Goal: Task Accomplishment & Management: Use online tool/utility

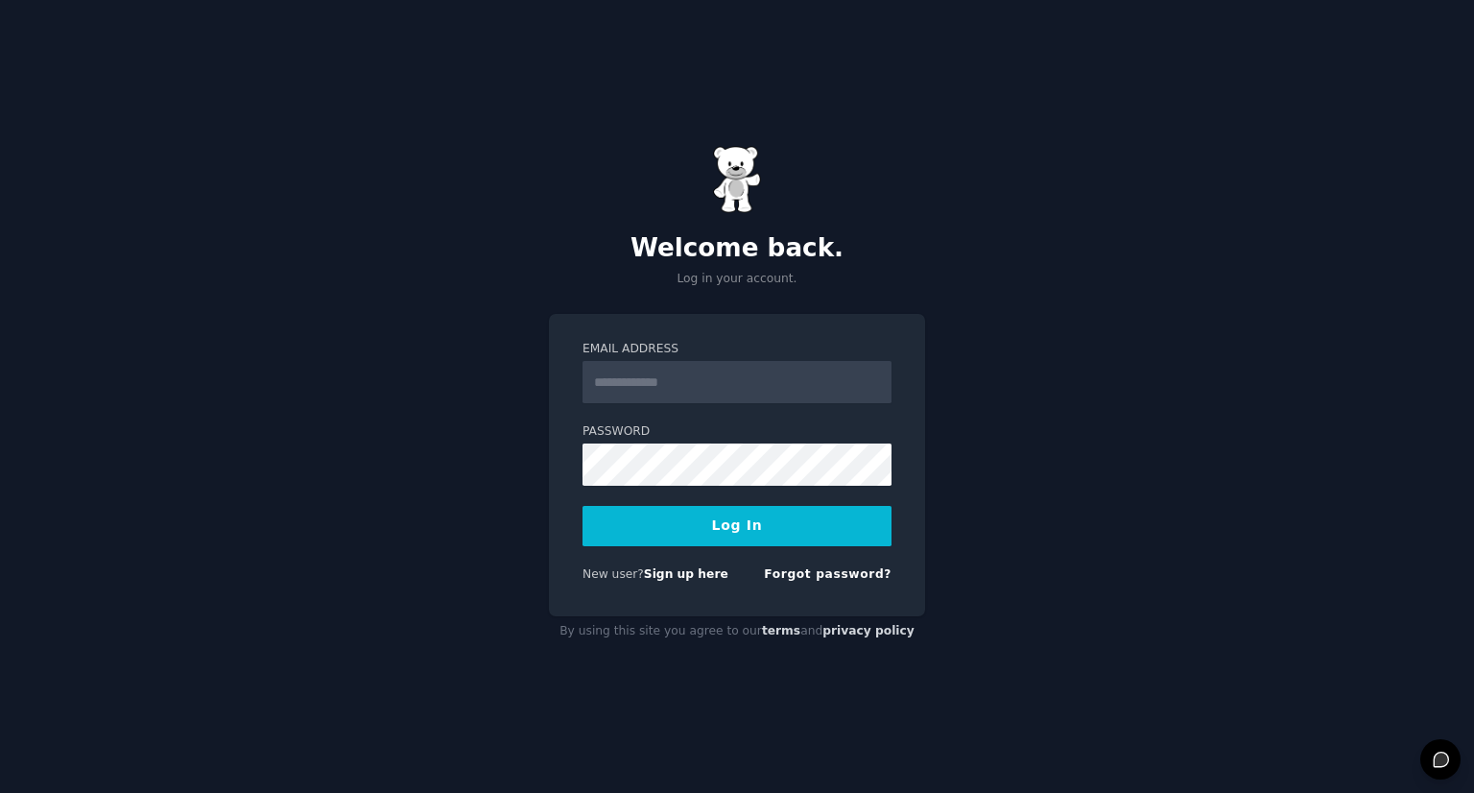
click at [640, 393] on input "Email Address" at bounding box center [737, 382] width 309 height 42
type input "**********"
click at [653, 547] on form "**********" at bounding box center [737, 465] width 309 height 249
click at [622, 512] on button "Log In" at bounding box center [737, 526] width 309 height 40
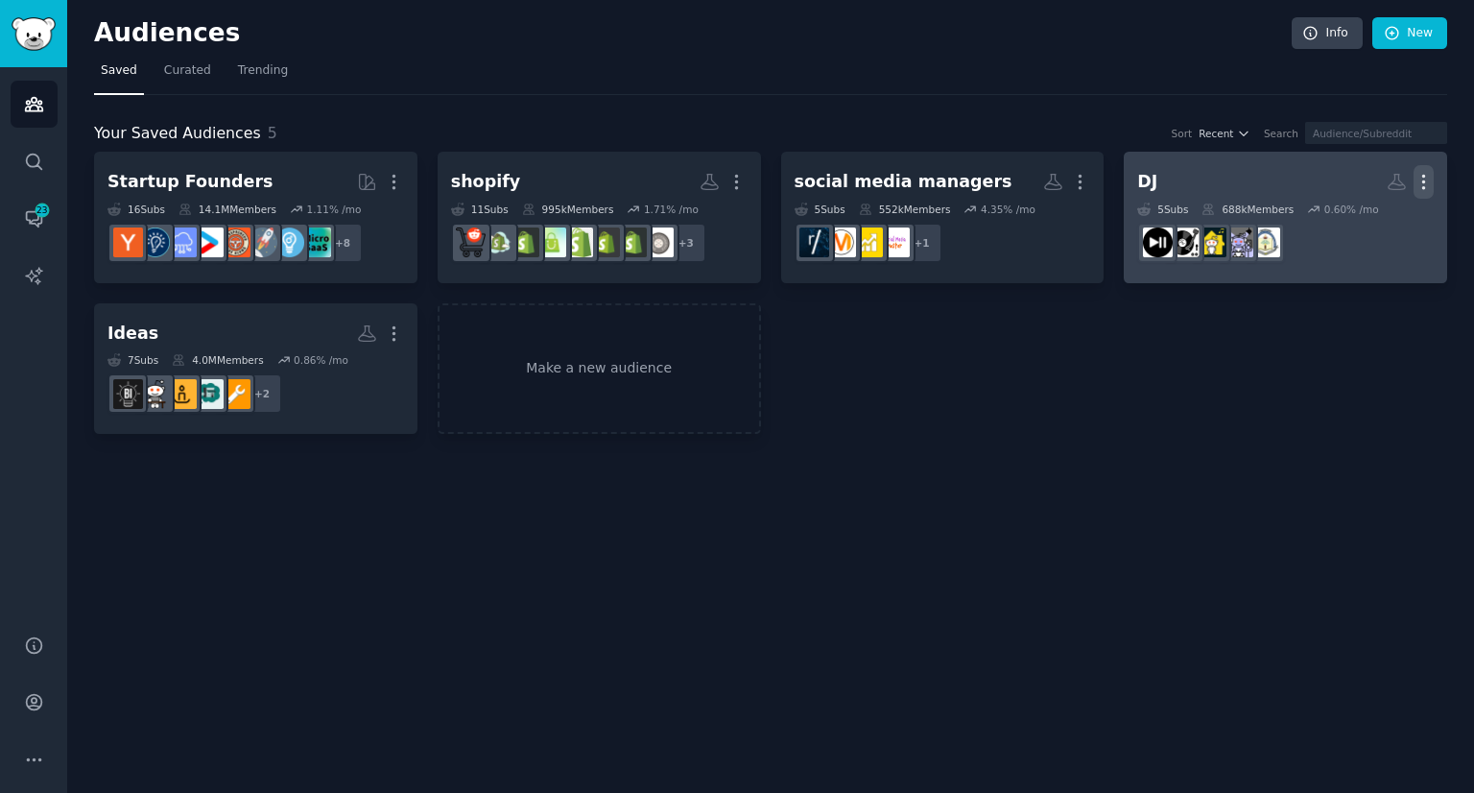
click at [1423, 180] on icon "button" at bounding box center [1424, 182] width 2 height 13
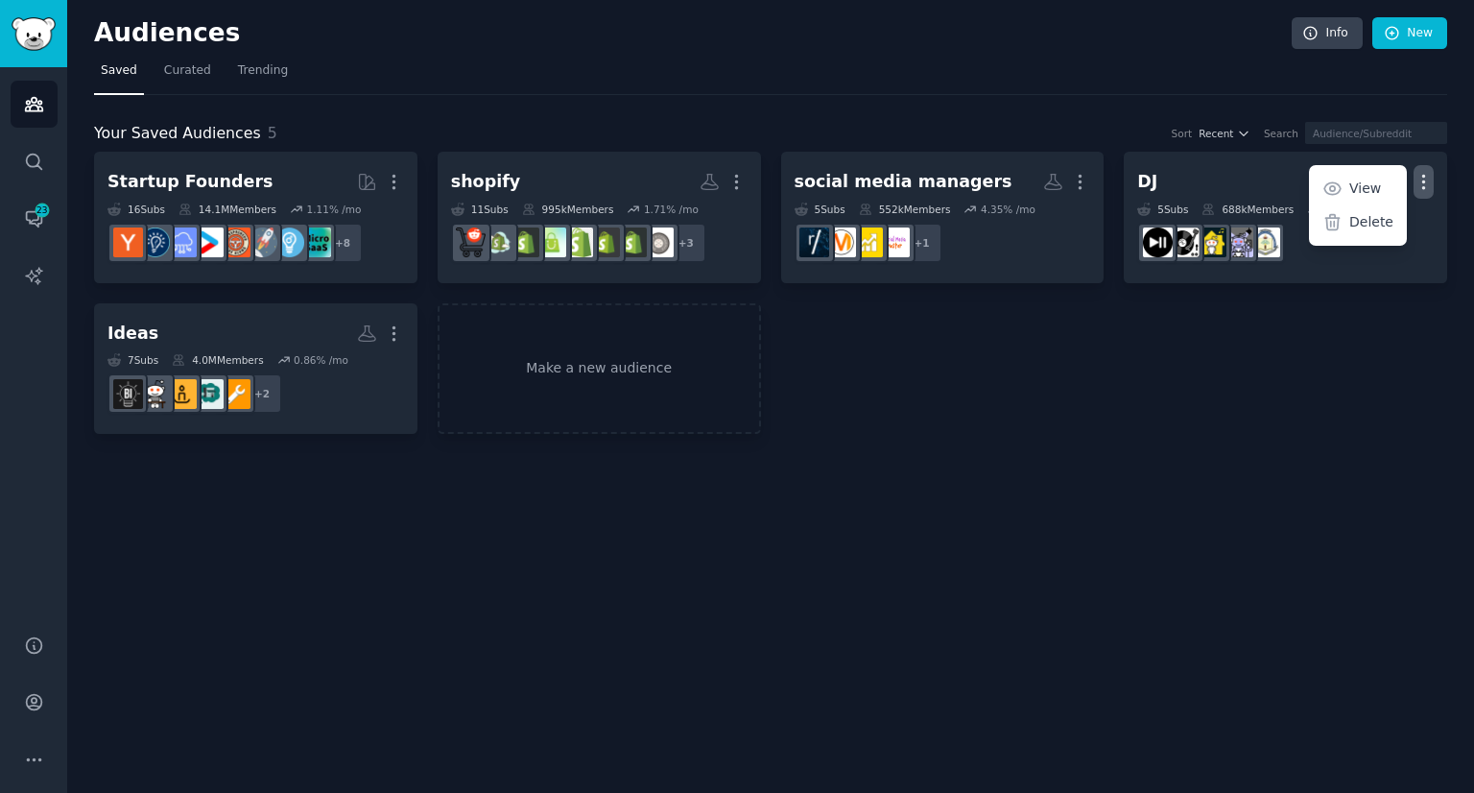
click at [1357, 221] on p "Delete" at bounding box center [1372, 222] width 44 height 20
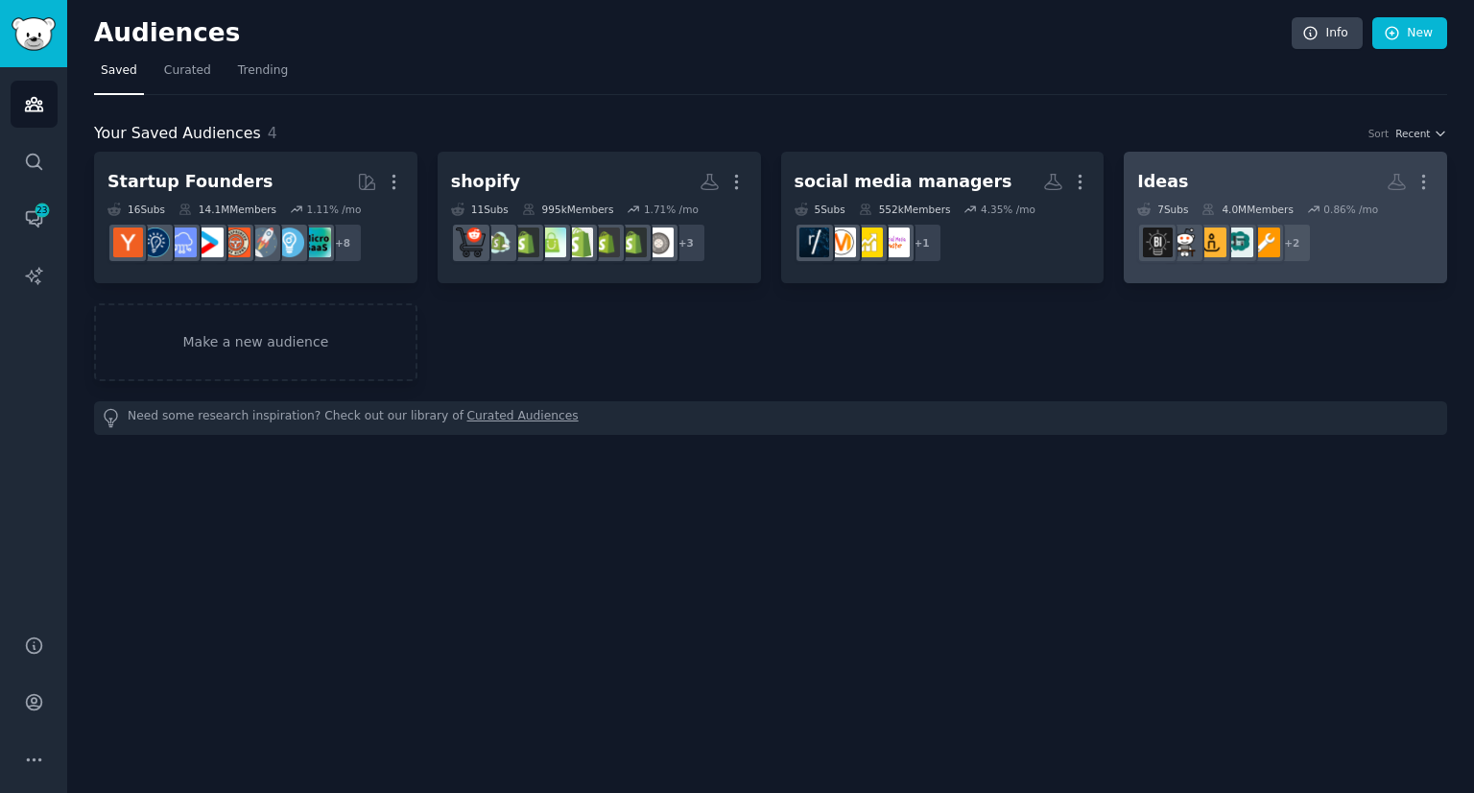
click at [1357, 225] on dd "+ 2" at bounding box center [1285, 243] width 297 height 54
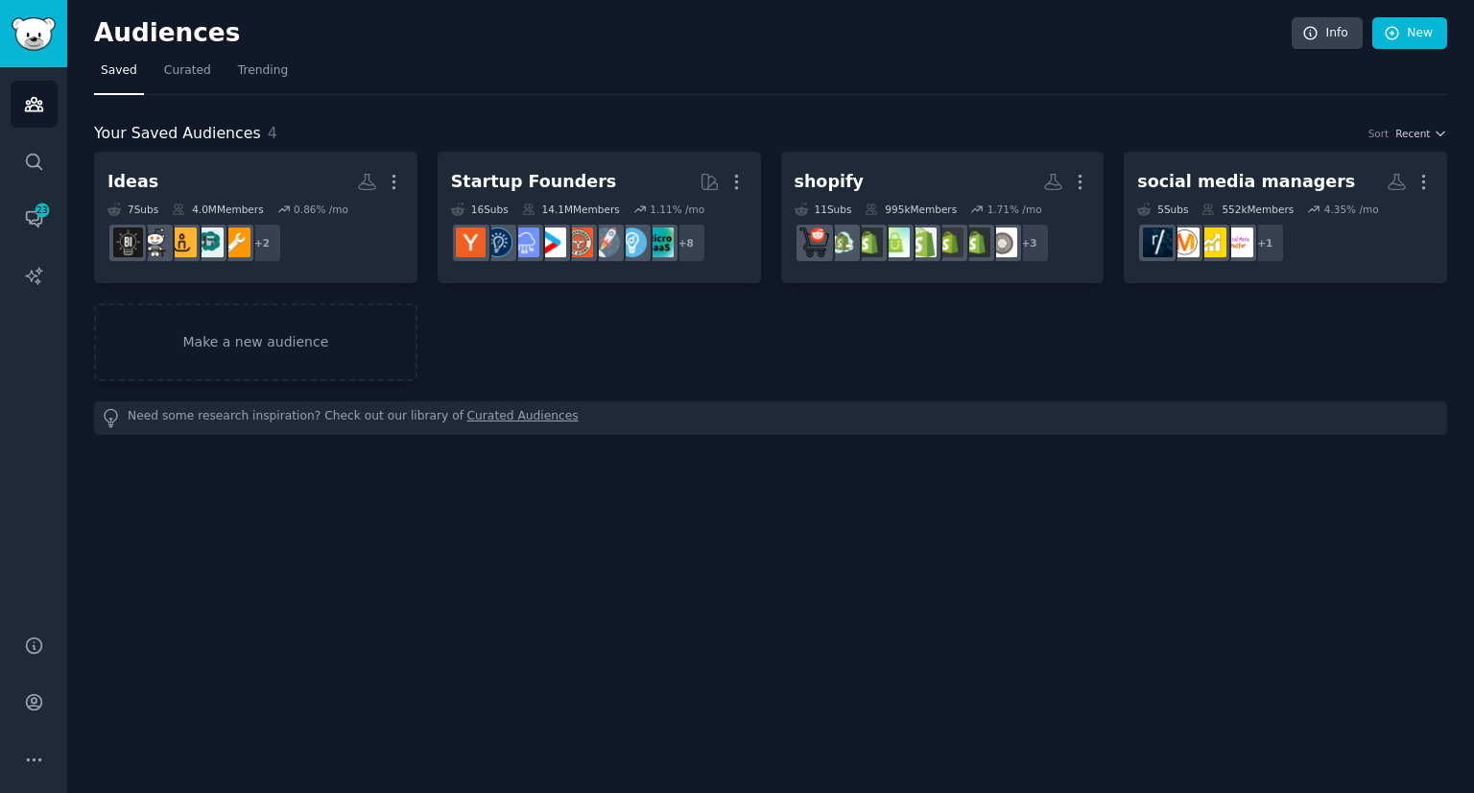
click at [1423, 51] on div "Audiences Info New" at bounding box center [770, 36] width 1353 height 39
click at [1421, 40] on link "New" at bounding box center [1410, 33] width 75 height 33
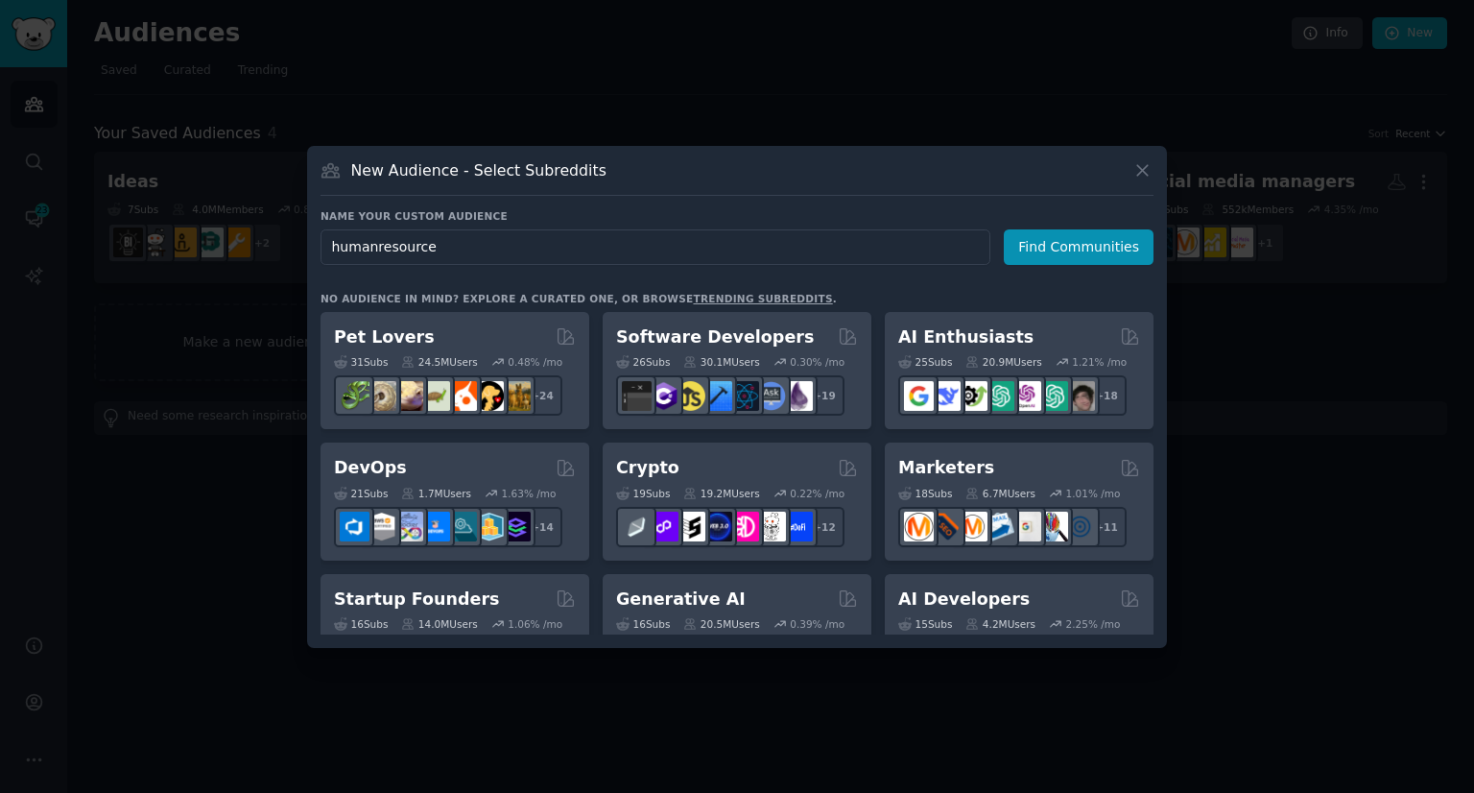
type input "humanresources"
click button "Find Communities" at bounding box center [1079, 247] width 150 height 36
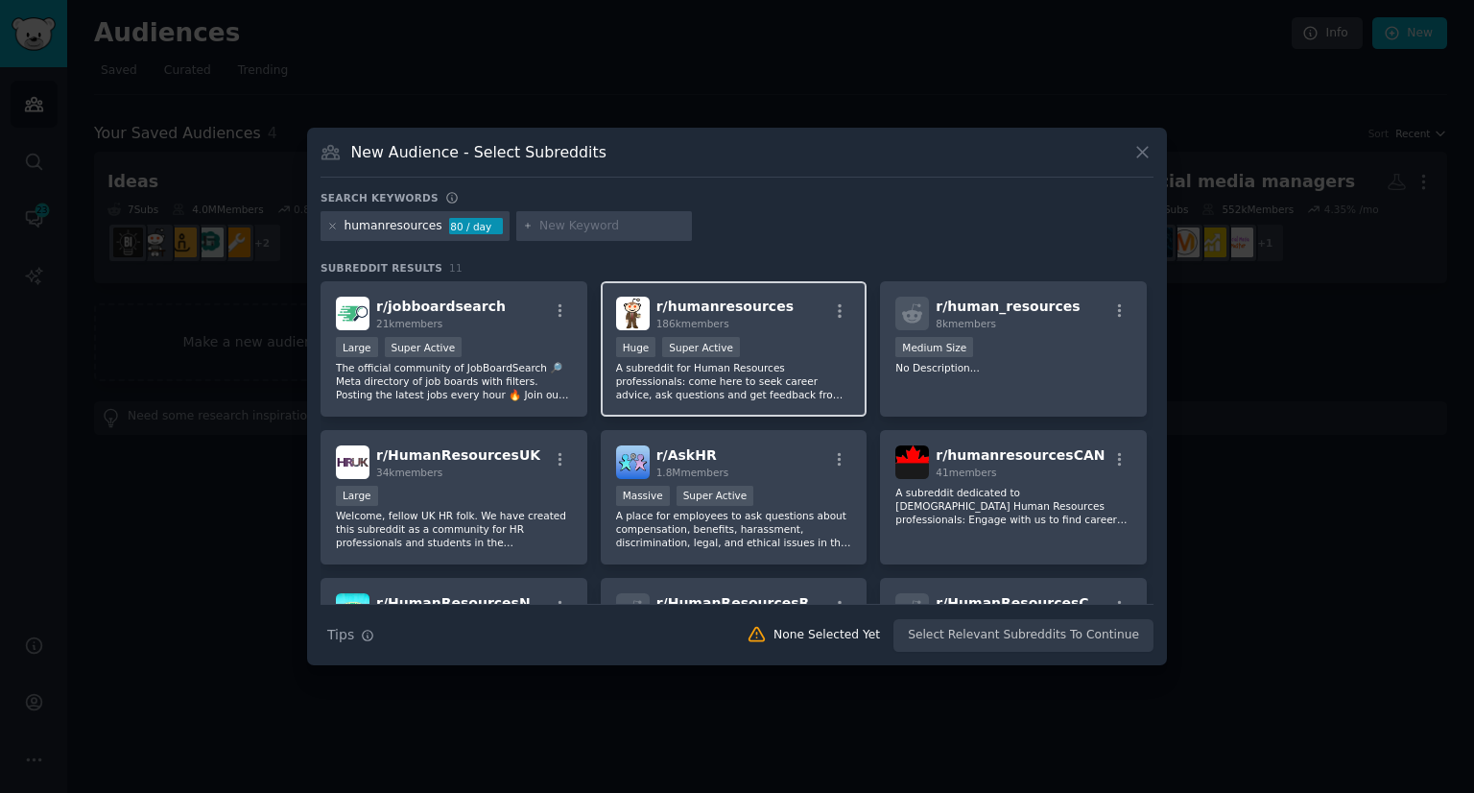
click at [804, 376] on p "A subreddit for Human Resources professionals: come here to seek career advice,…" at bounding box center [734, 381] width 236 height 40
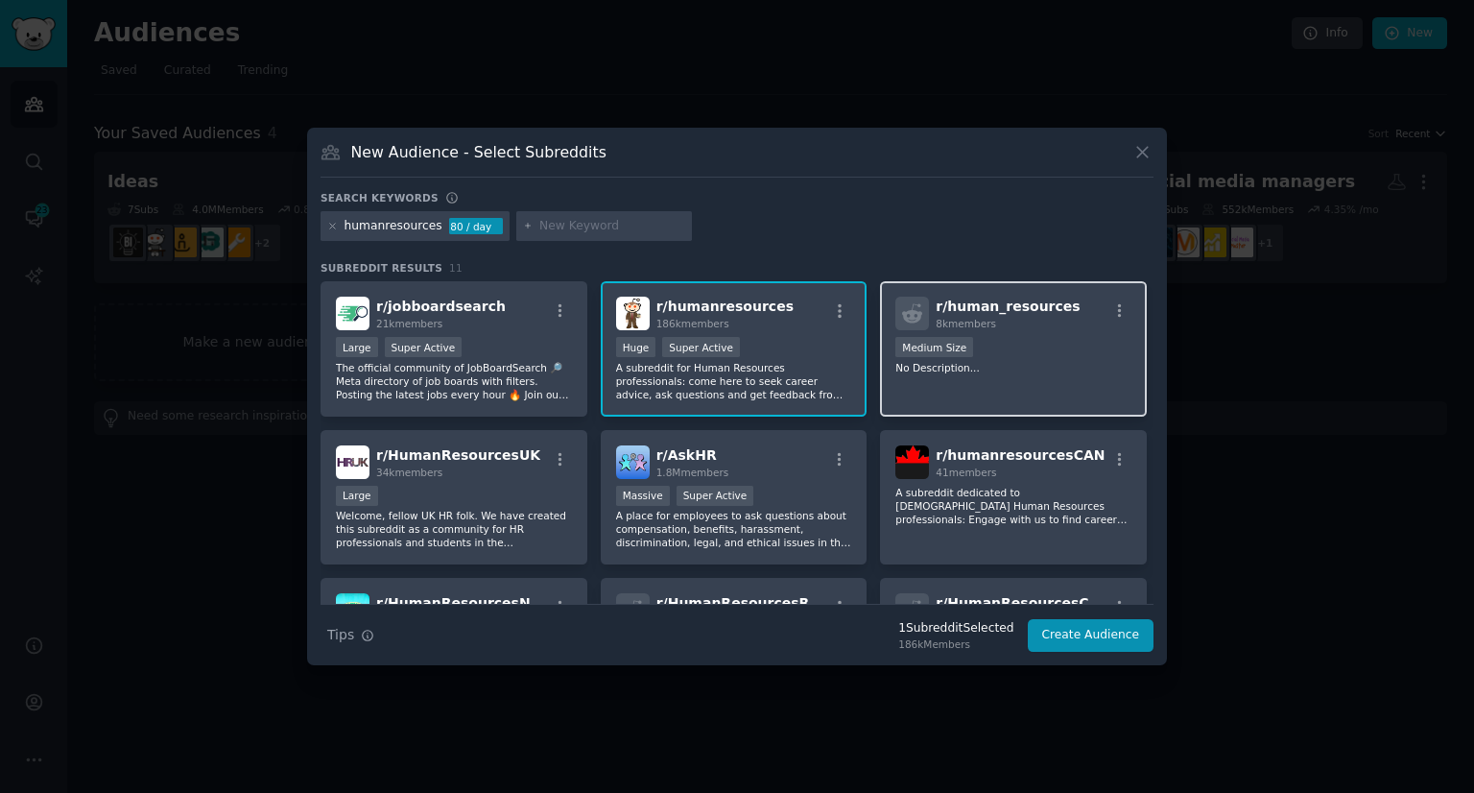
click at [1067, 367] on p "No Description..." at bounding box center [1014, 367] width 236 height 13
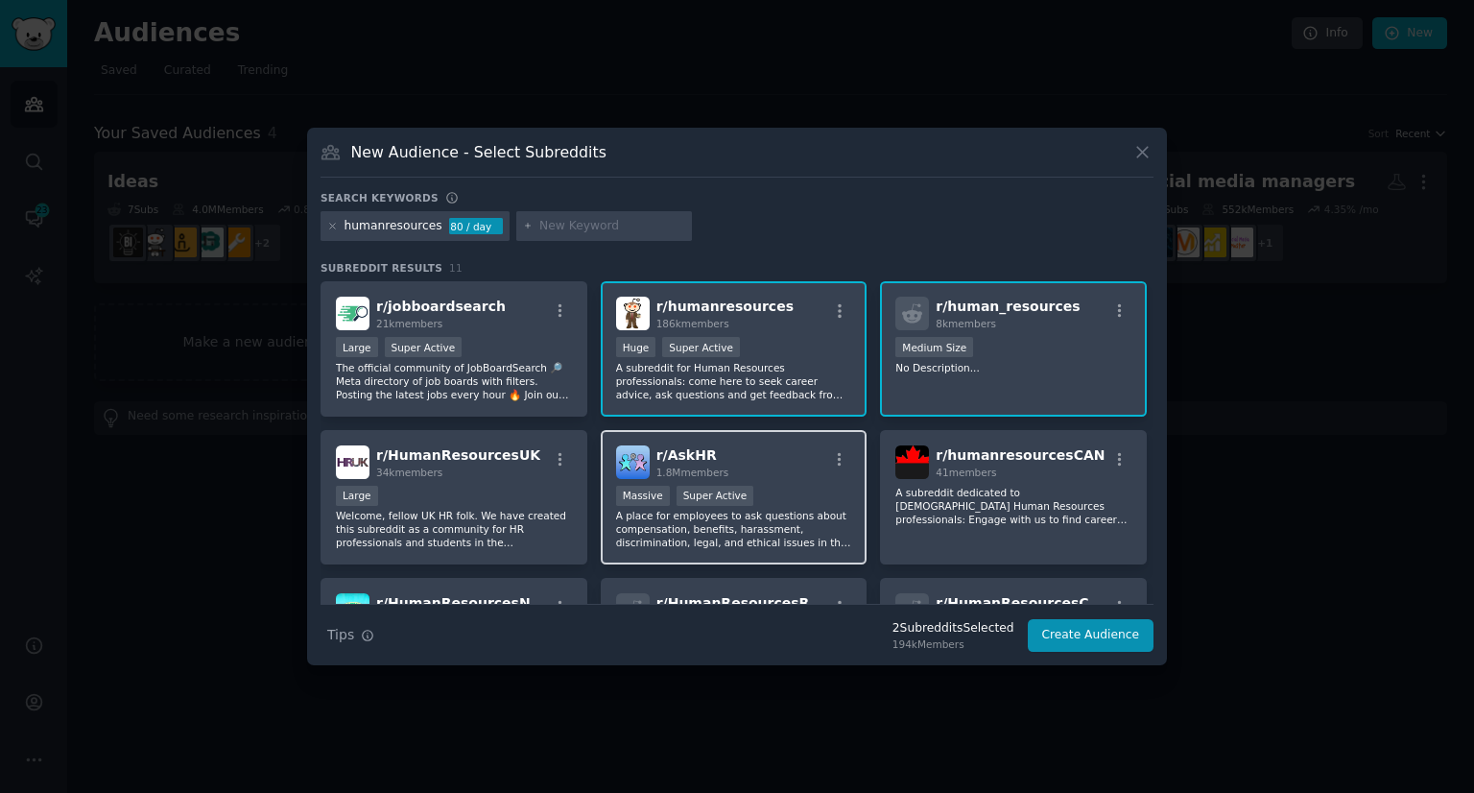
click at [782, 487] on div "Massive Super Active" at bounding box center [734, 498] width 236 height 24
click at [544, 223] on input "text" at bounding box center [612, 226] width 146 height 17
click at [544, 223] on input "H" at bounding box center [612, 226] width 146 height 17
type input "HR"
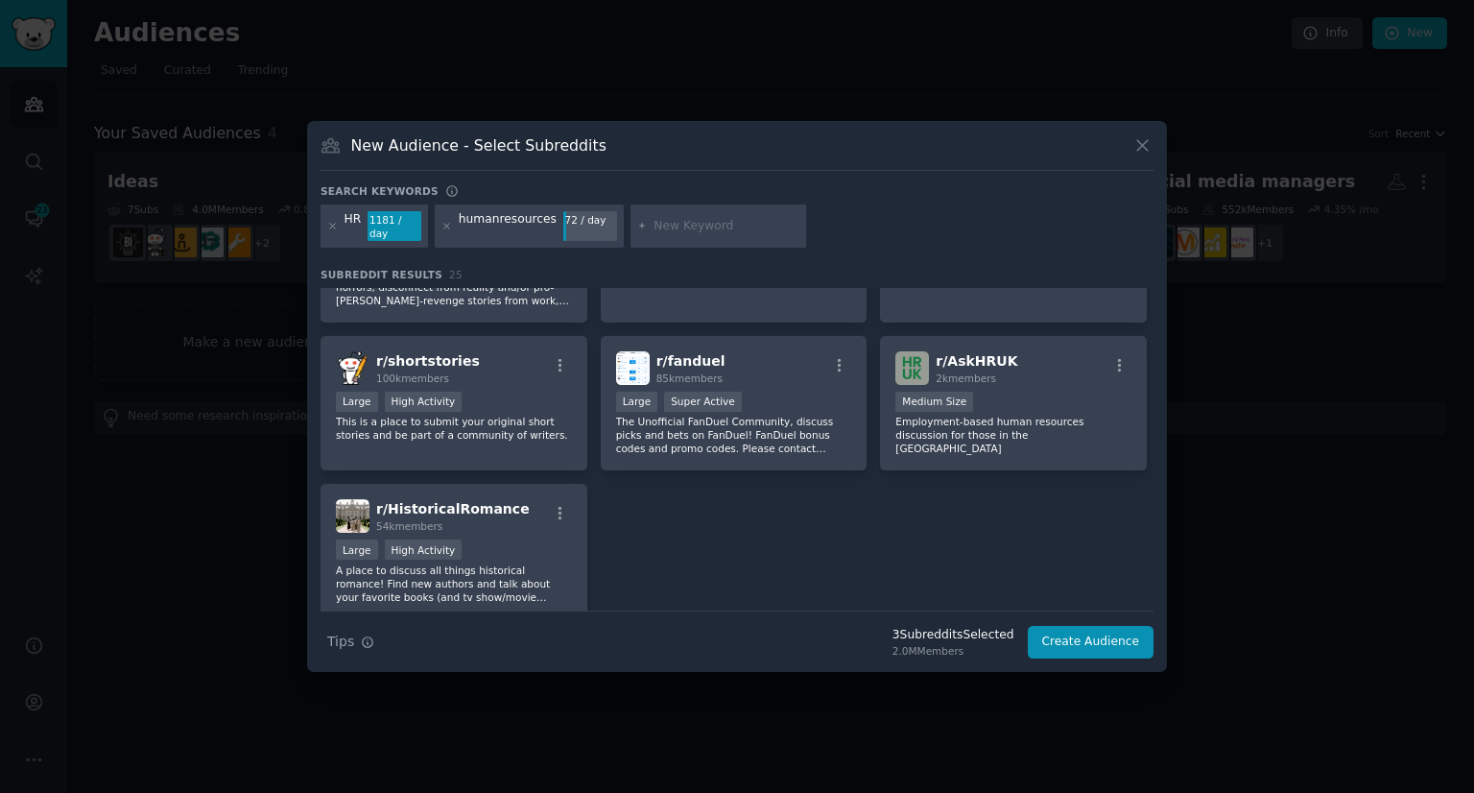
scroll to position [1032, 0]
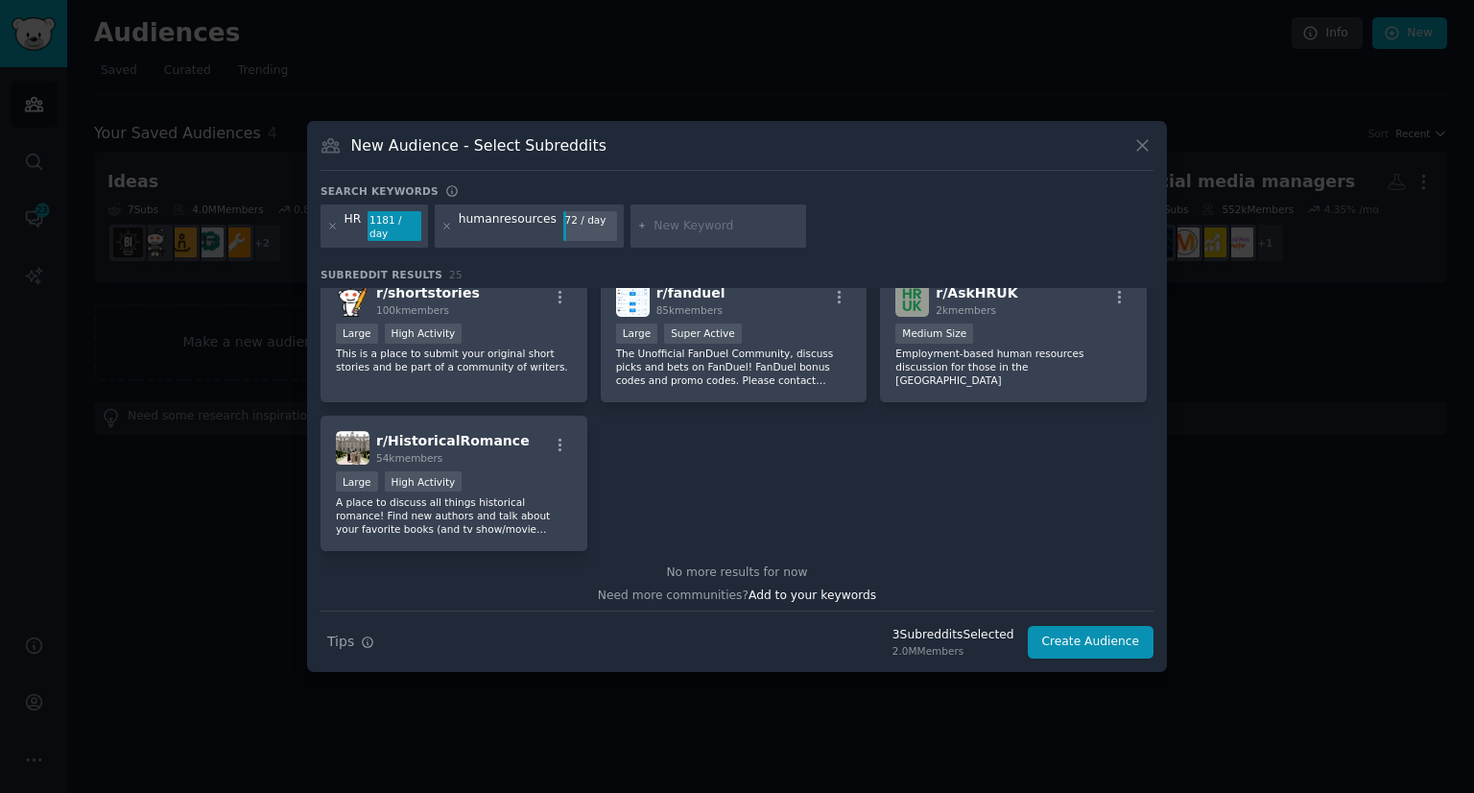
click at [348, 219] on div "HR" at bounding box center [353, 226] width 17 height 31
click at [358, 227] on div "HR" at bounding box center [353, 226] width 17 height 31
click at [335, 221] on icon at bounding box center [332, 226] width 11 height 11
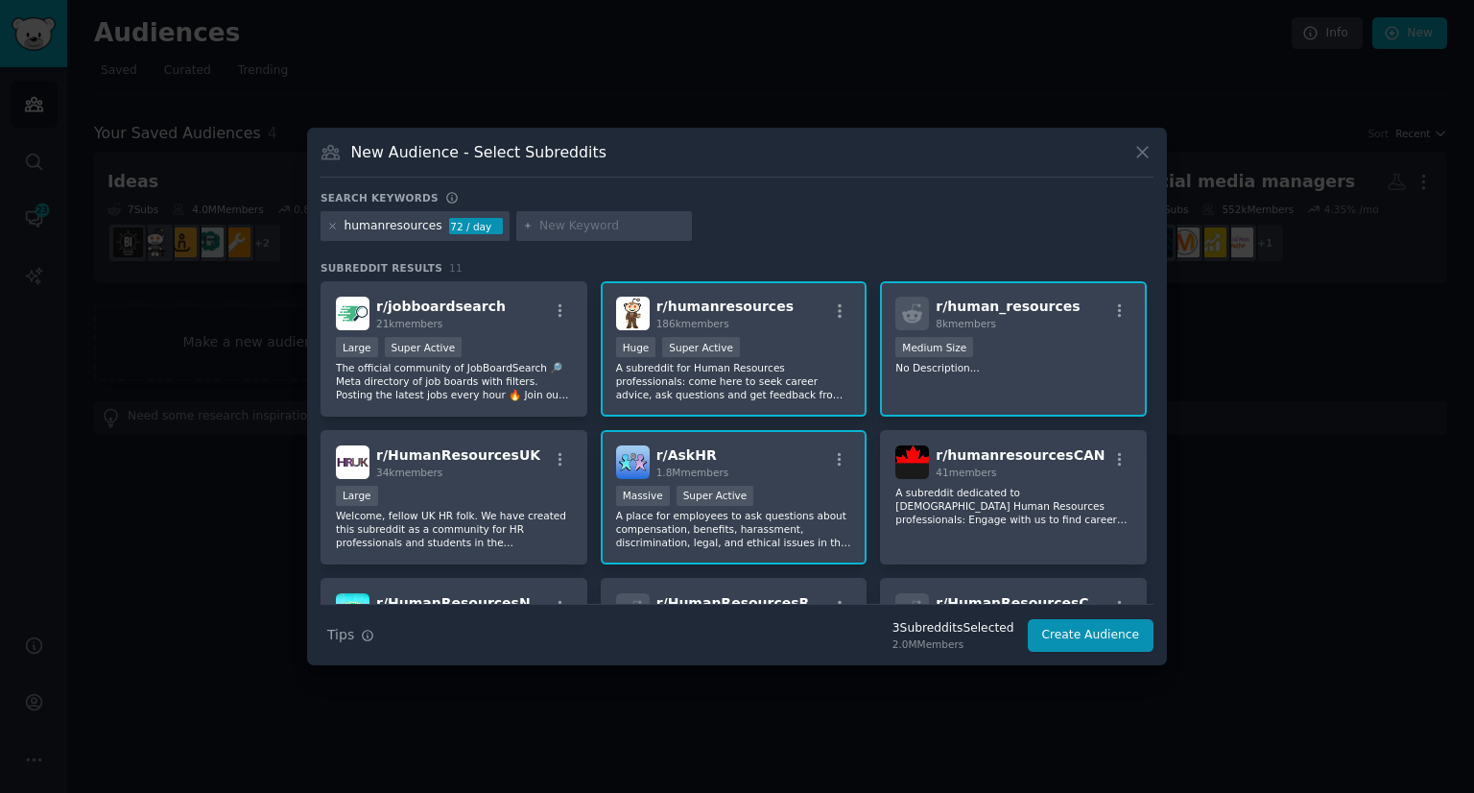
click at [574, 231] on input "text" at bounding box center [612, 226] width 146 height 17
type input "recruiting"
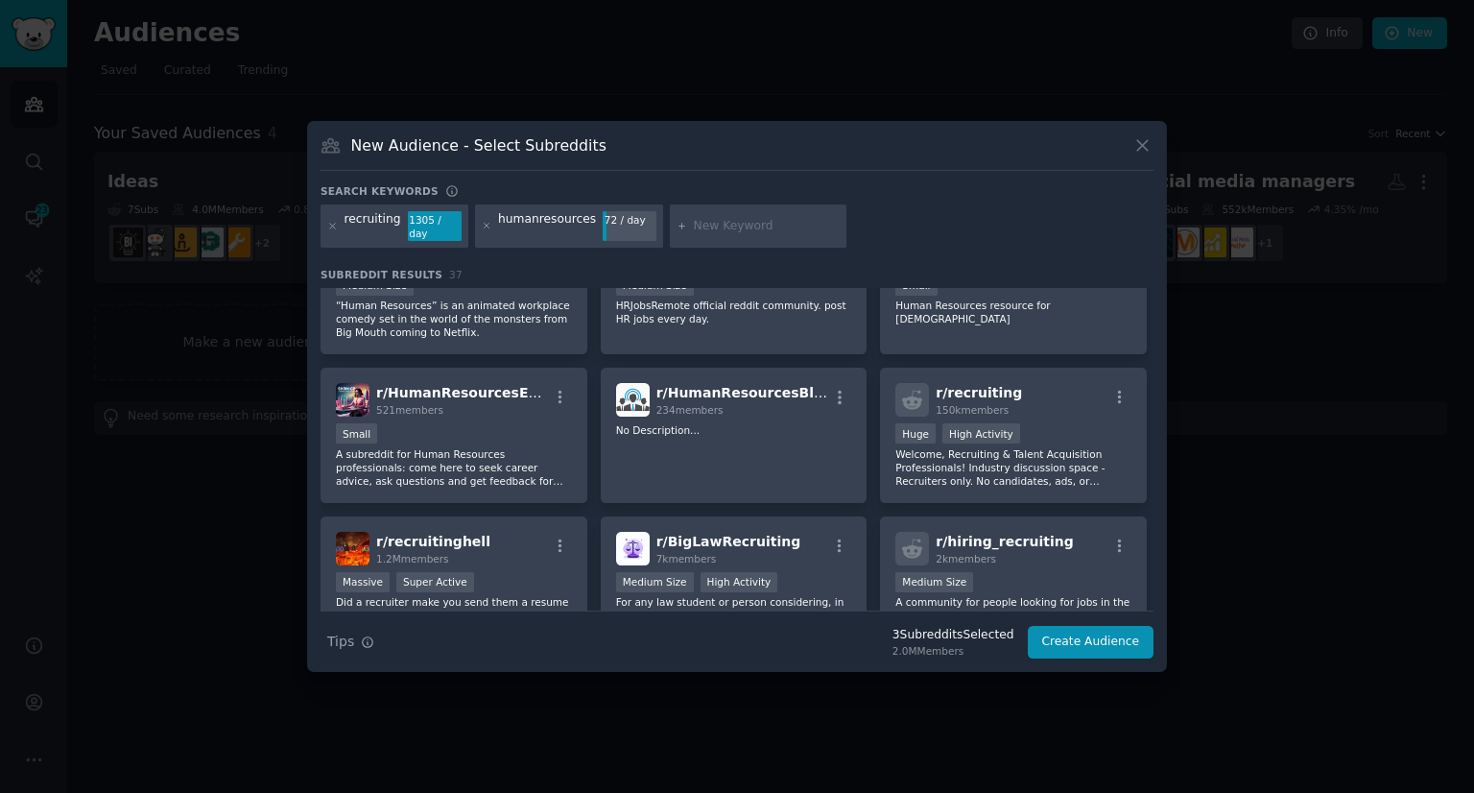
scroll to position [514, 0]
click at [1026, 422] on div ">= 80th percentile for submissions / day Huge High Activity" at bounding box center [1014, 434] width 236 height 24
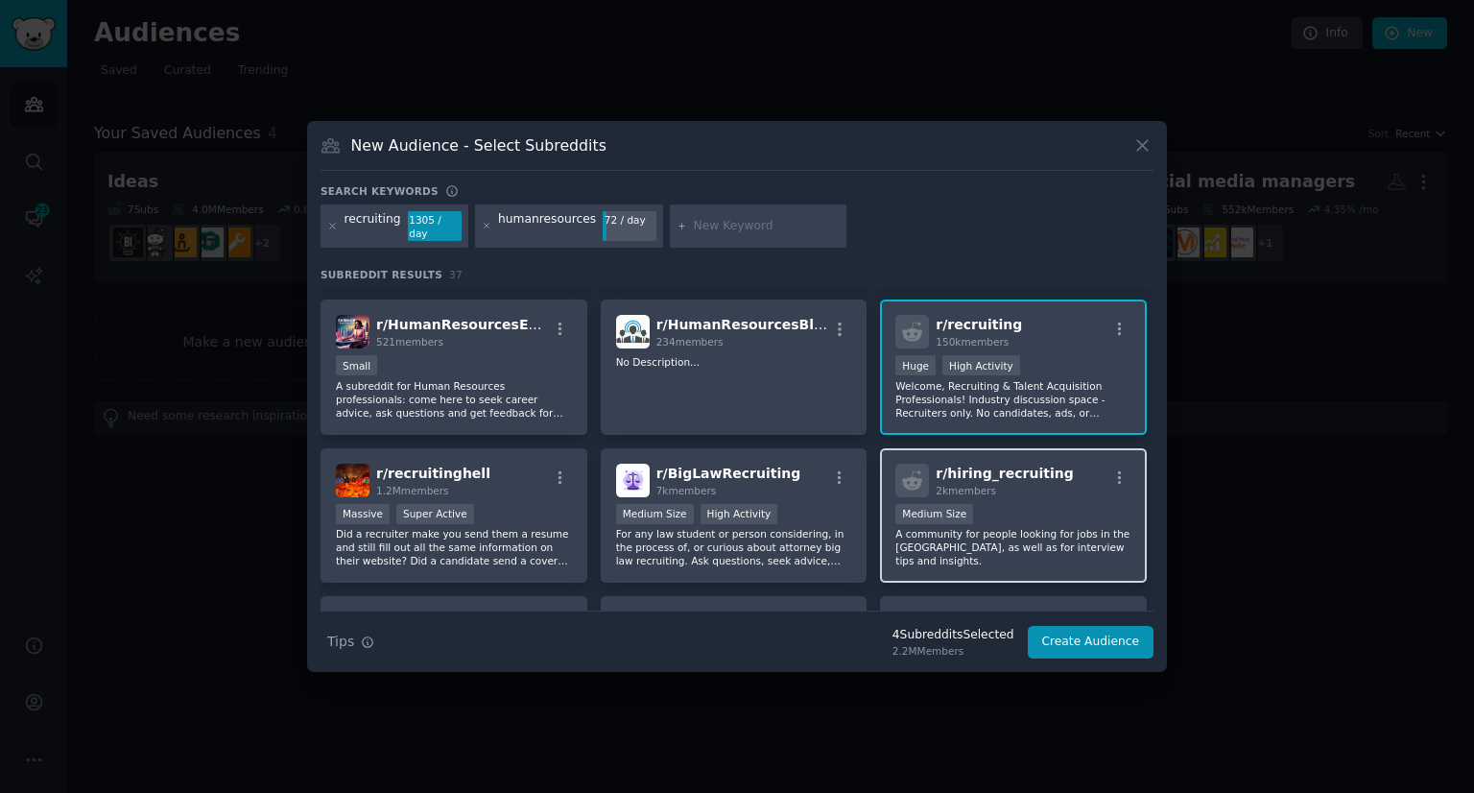
click at [1058, 527] on p "A community for people looking for jobs in the [GEOGRAPHIC_DATA], as well as fo…" at bounding box center [1014, 547] width 236 height 40
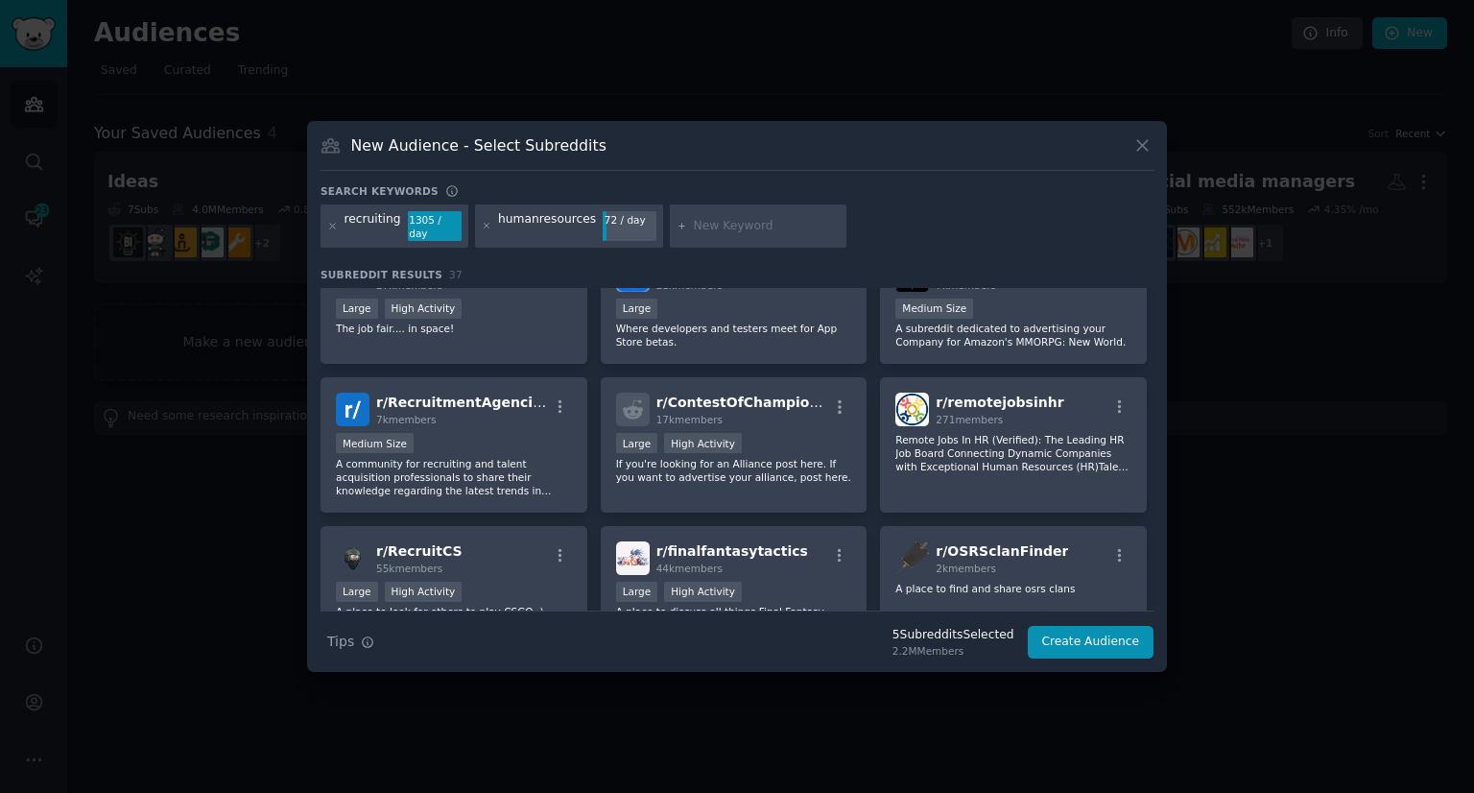
scroll to position [1209, 0]
click at [486, 456] on p "A community for recruiting and talent acquisition professionals to share their …" at bounding box center [454, 476] width 236 height 40
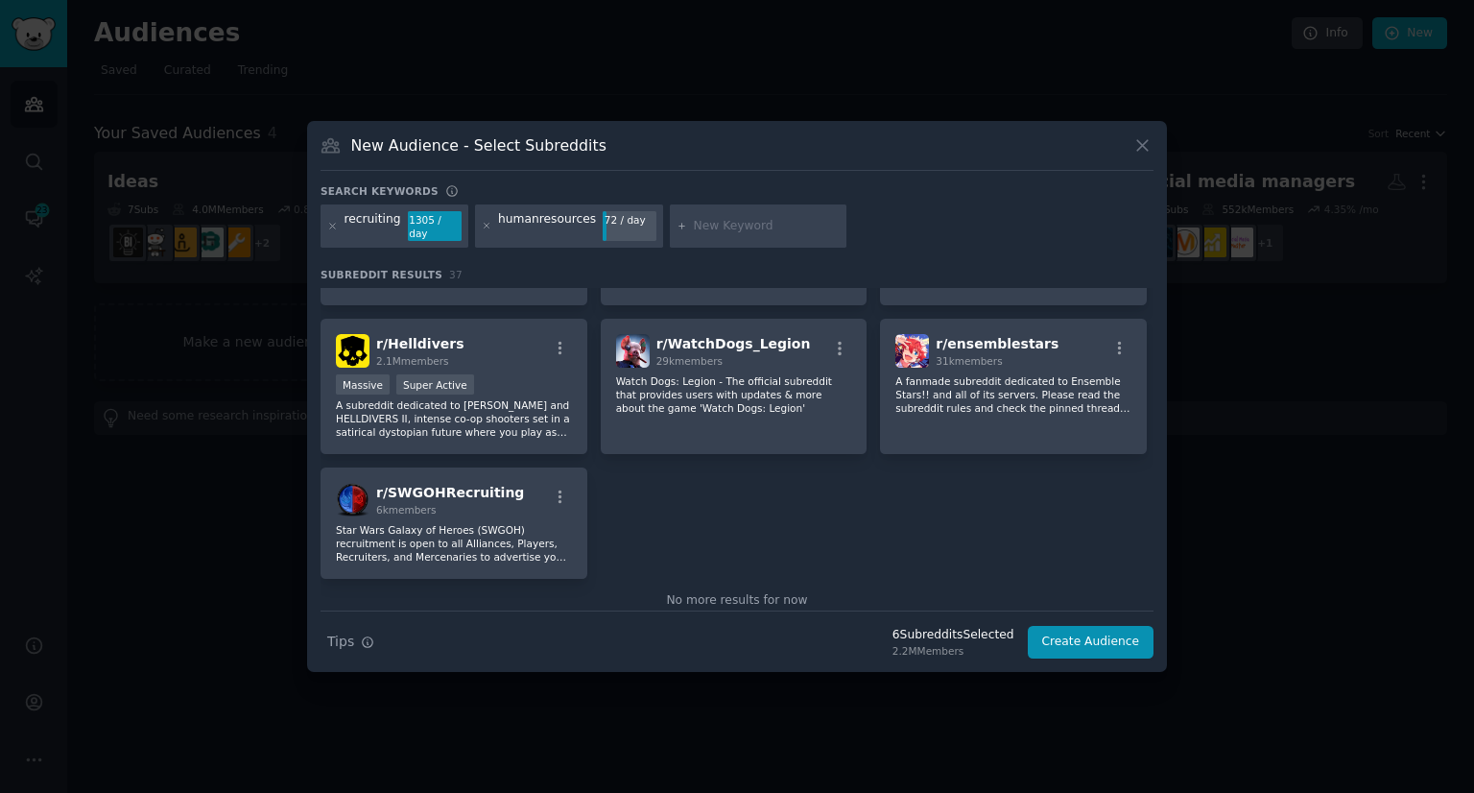
scroll to position [1562, 0]
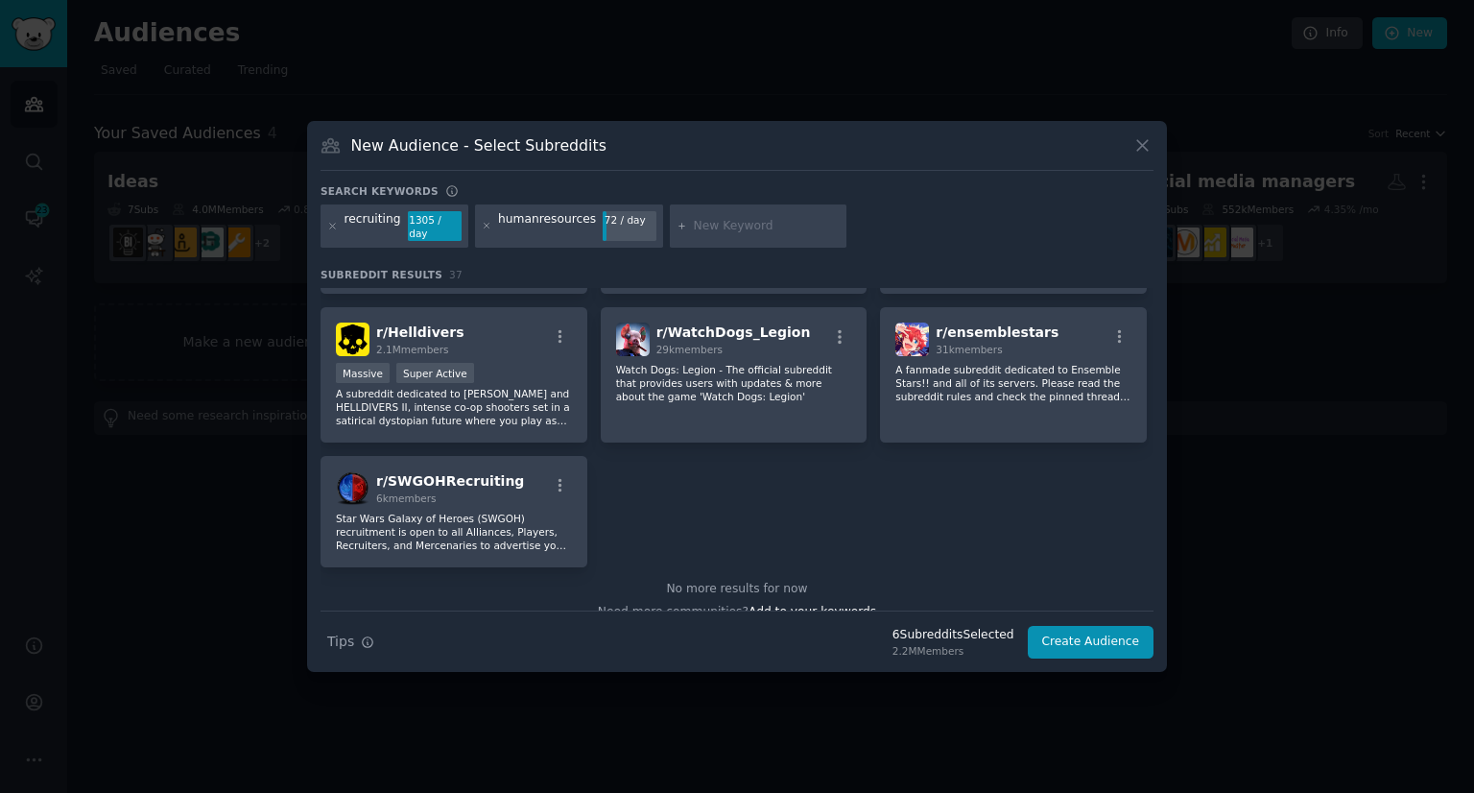
click at [1113, 651] on div "Search Tips Tips 6 Subreddit s Selected 2.2M Members Create Audience" at bounding box center [737, 634] width 833 height 48
click at [1098, 638] on button "Create Audience" at bounding box center [1091, 642] width 127 height 33
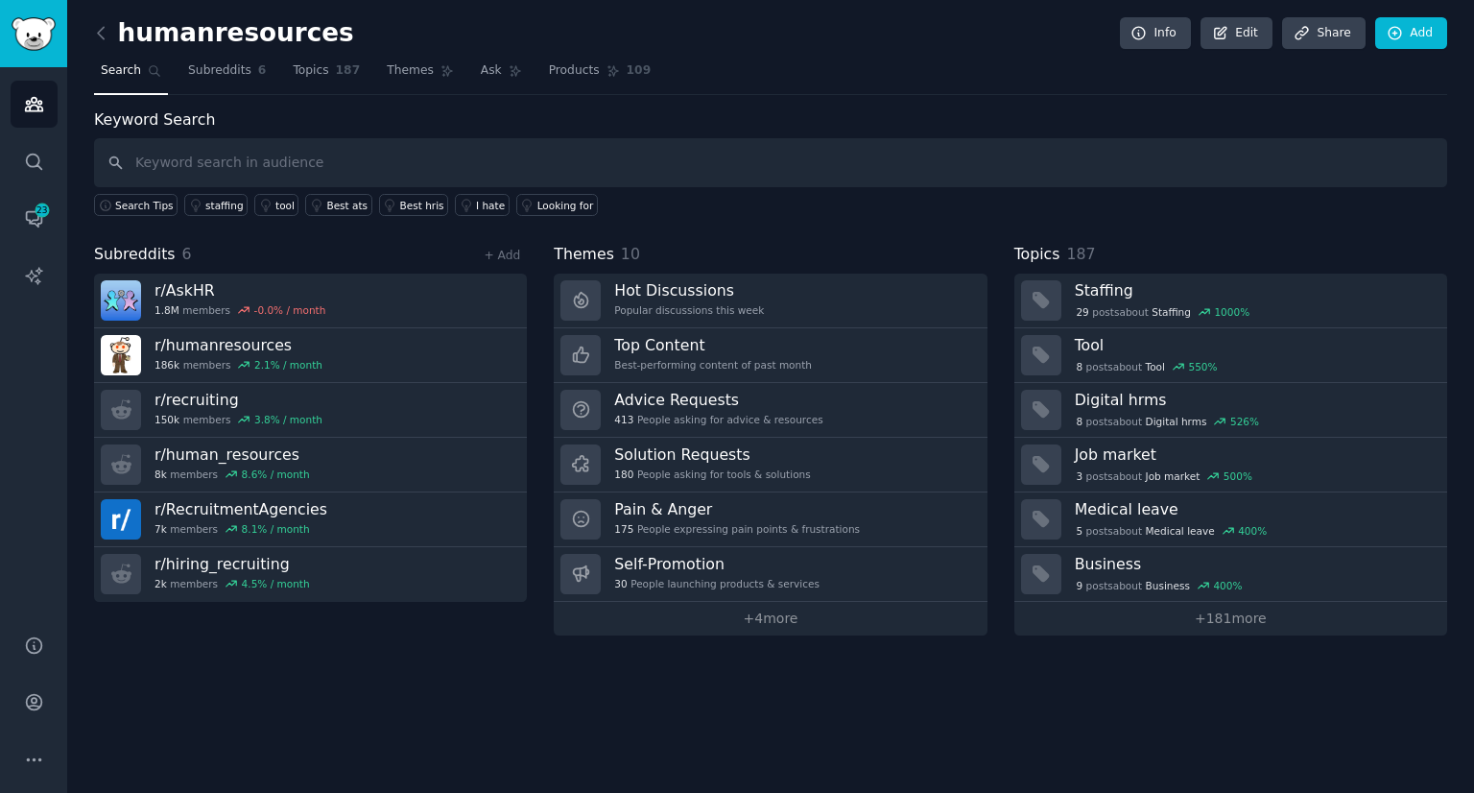
click at [281, 161] on input "text" at bounding box center [770, 162] width 1353 height 49
type input "automation"
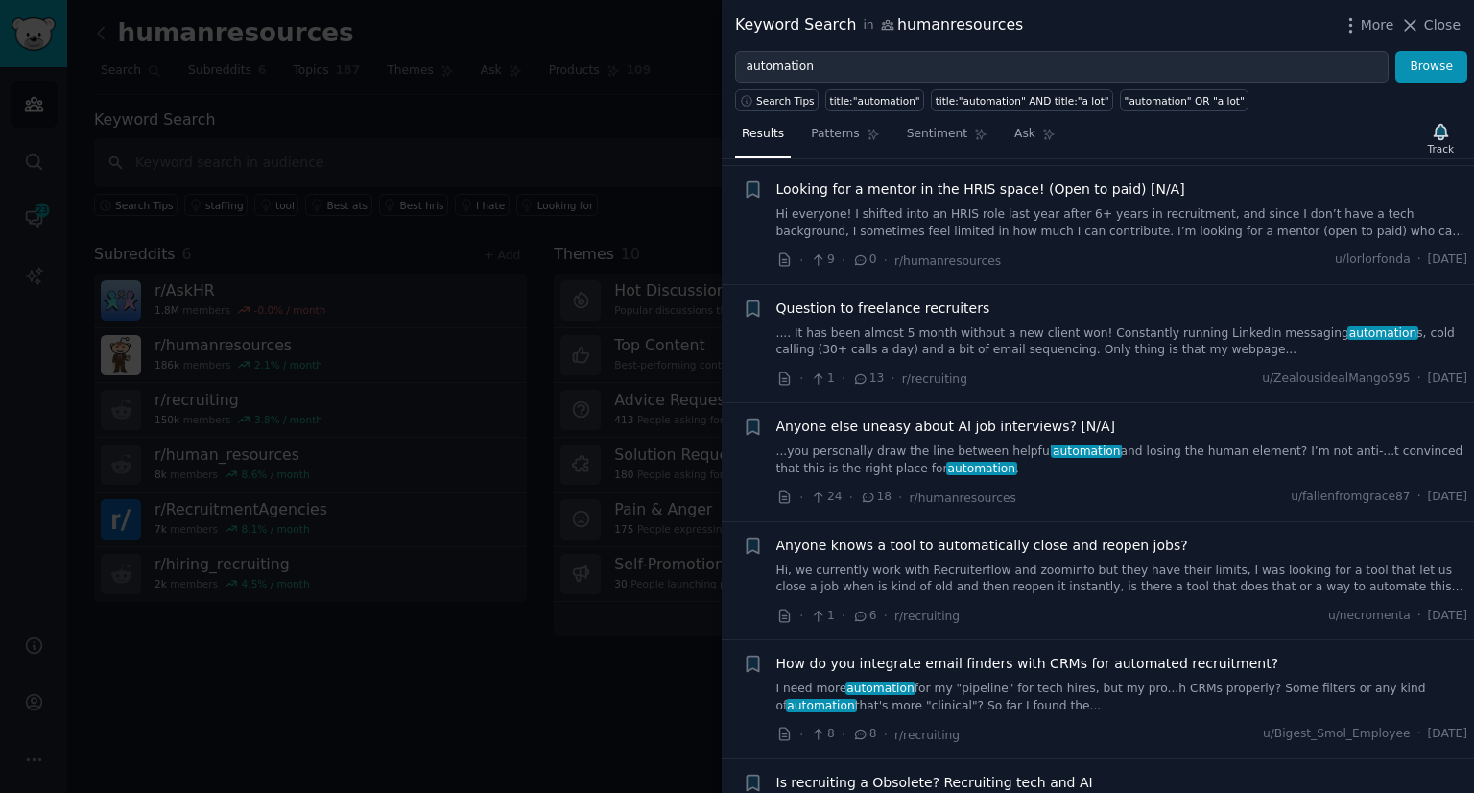
scroll to position [1380, 0]
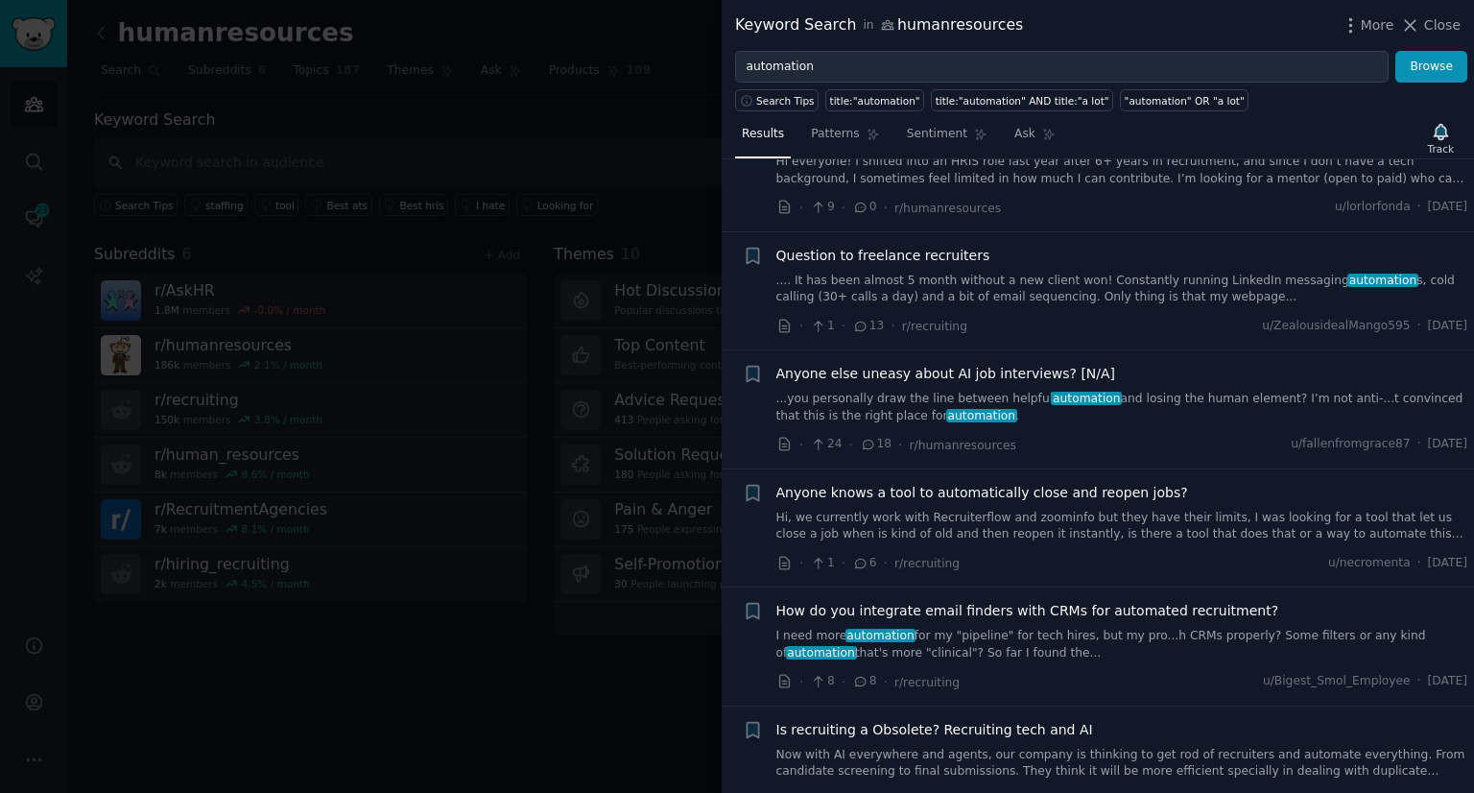
click at [342, 149] on div at bounding box center [737, 396] width 1474 height 793
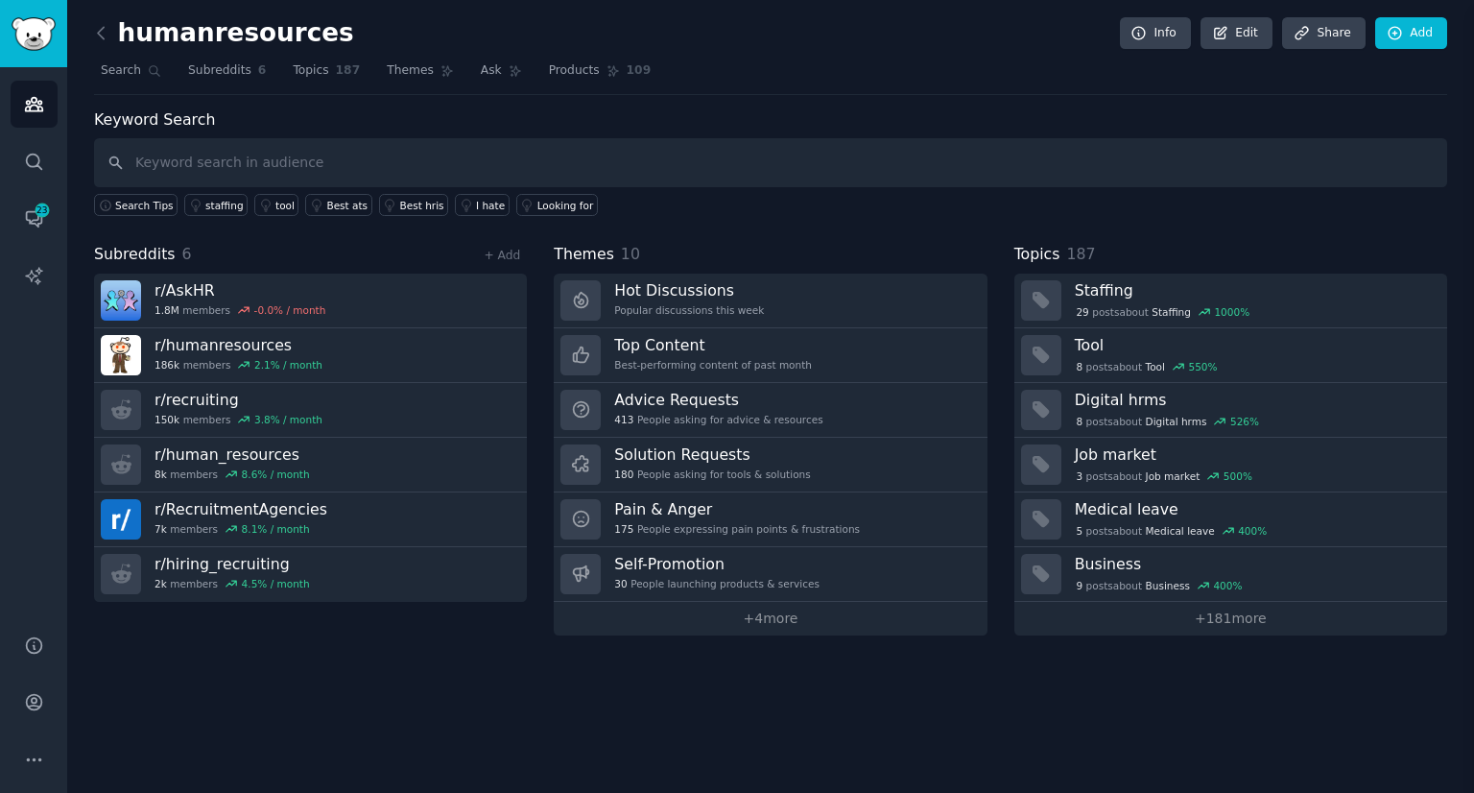
click at [302, 112] on div "Keyword Search Search Tips staffing tool Best ats Best hris I hate Looking for" at bounding box center [770, 162] width 1353 height 108
click at [271, 155] on input "text" at bounding box center [770, 162] width 1353 height 49
drag, startPoint x: 175, startPoint y: 158, endPoint x: 305, endPoint y: 131, distance: 133.3
click at [305, 131] on div "Keyword Search repetive Search Tips staffing tool Best ats Best hris I hate Loo…" at bounding box center [770, 162] width 1353 height 108
click at [238, 152] on input "repetive" at bounding box center [770, 162] width 1353 height 49
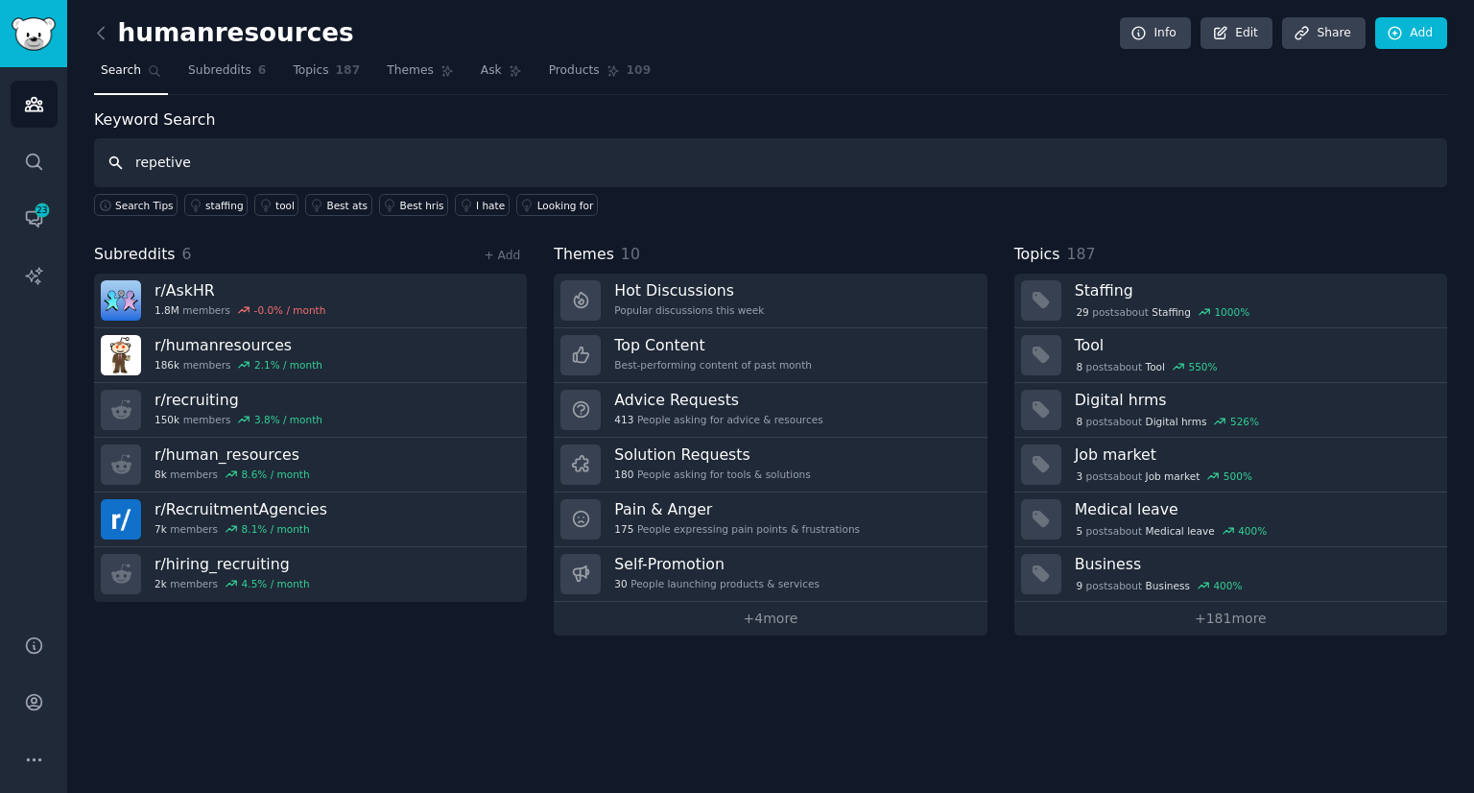
click at [238, 152] on input "repetive" at bounding box center [770, 162] width 1353 height 49
paste input "tive"
type input "repetitive task"
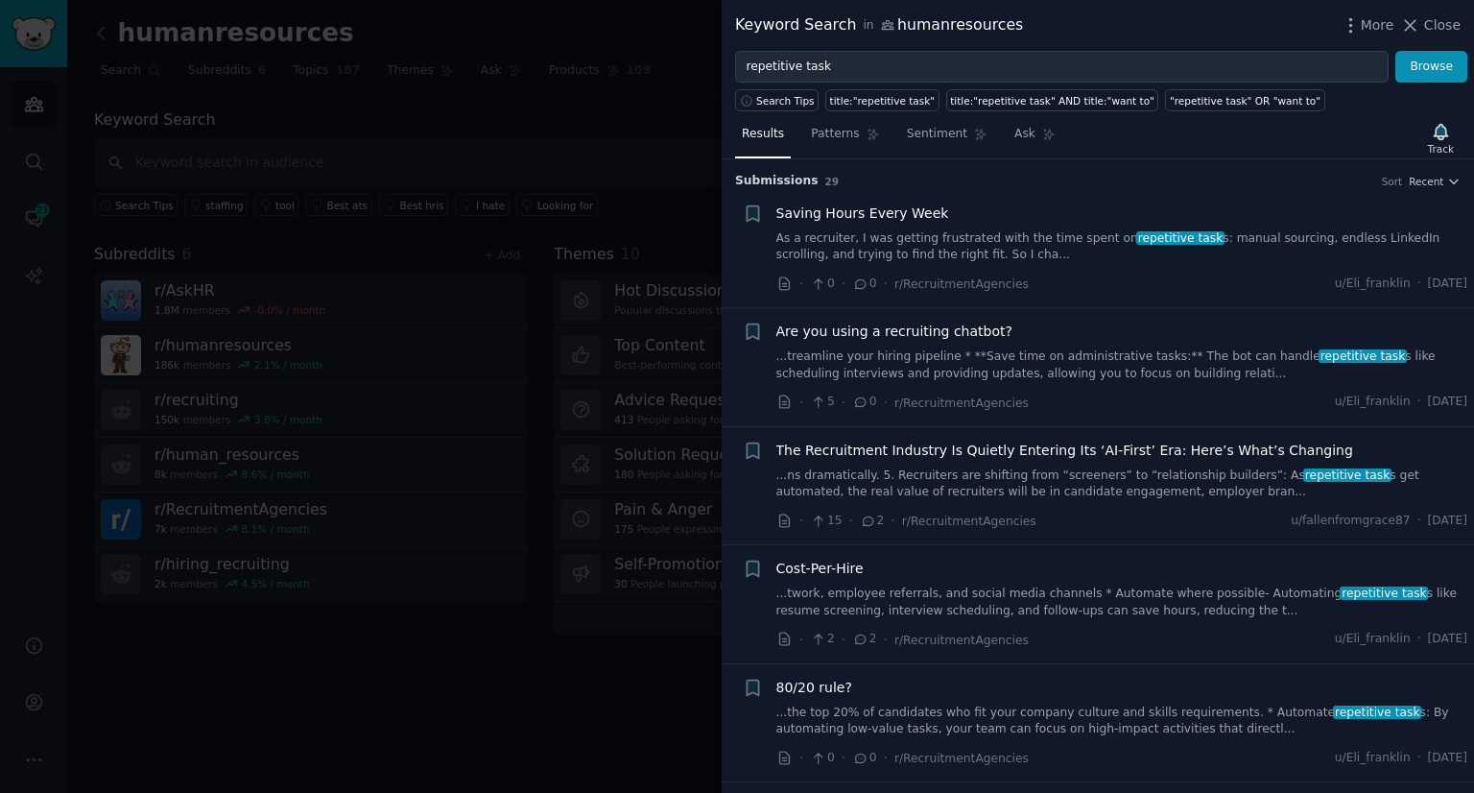
click at [969, 234] on link "As a recruiter, I was getting frustrated with the time spent on repetitive task…" at bounding box center [1122, 247] width 692 height 34
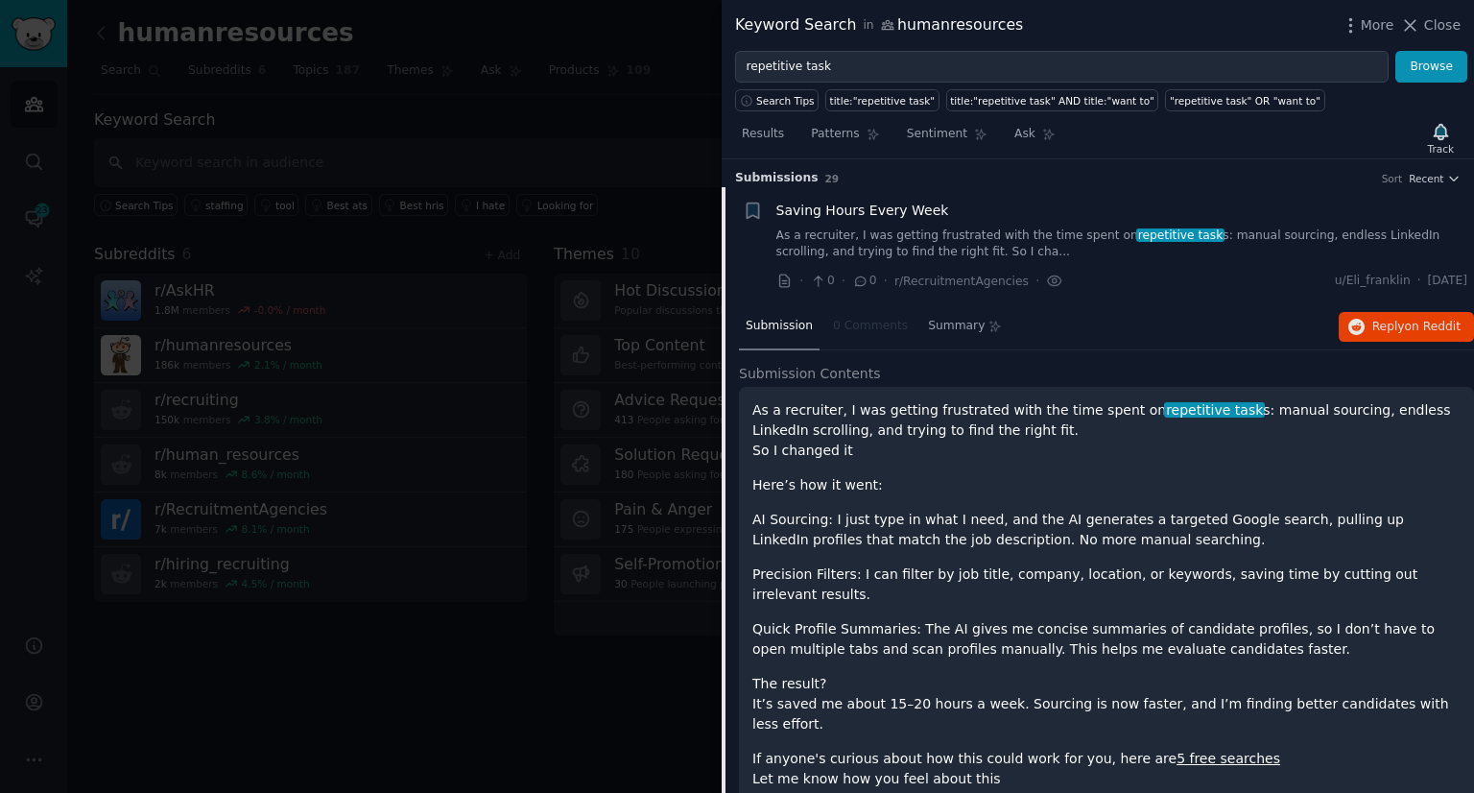
scroll to position [6, 0]
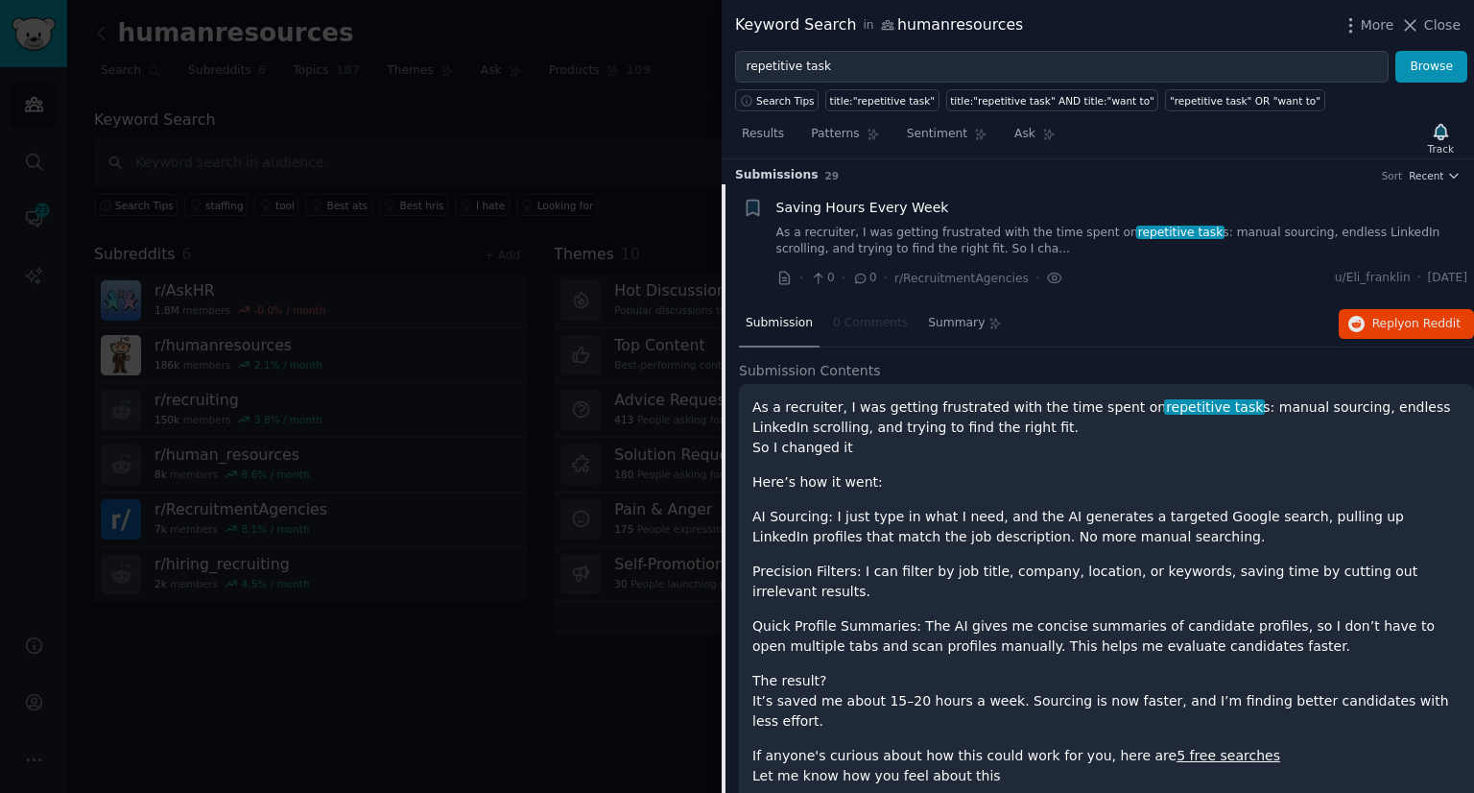
click at [860, 234] on link "As a recruiter, I was getting frustrated with the time spent on repetitive task…" at bounding box center [1122, 242] width 692 height 34
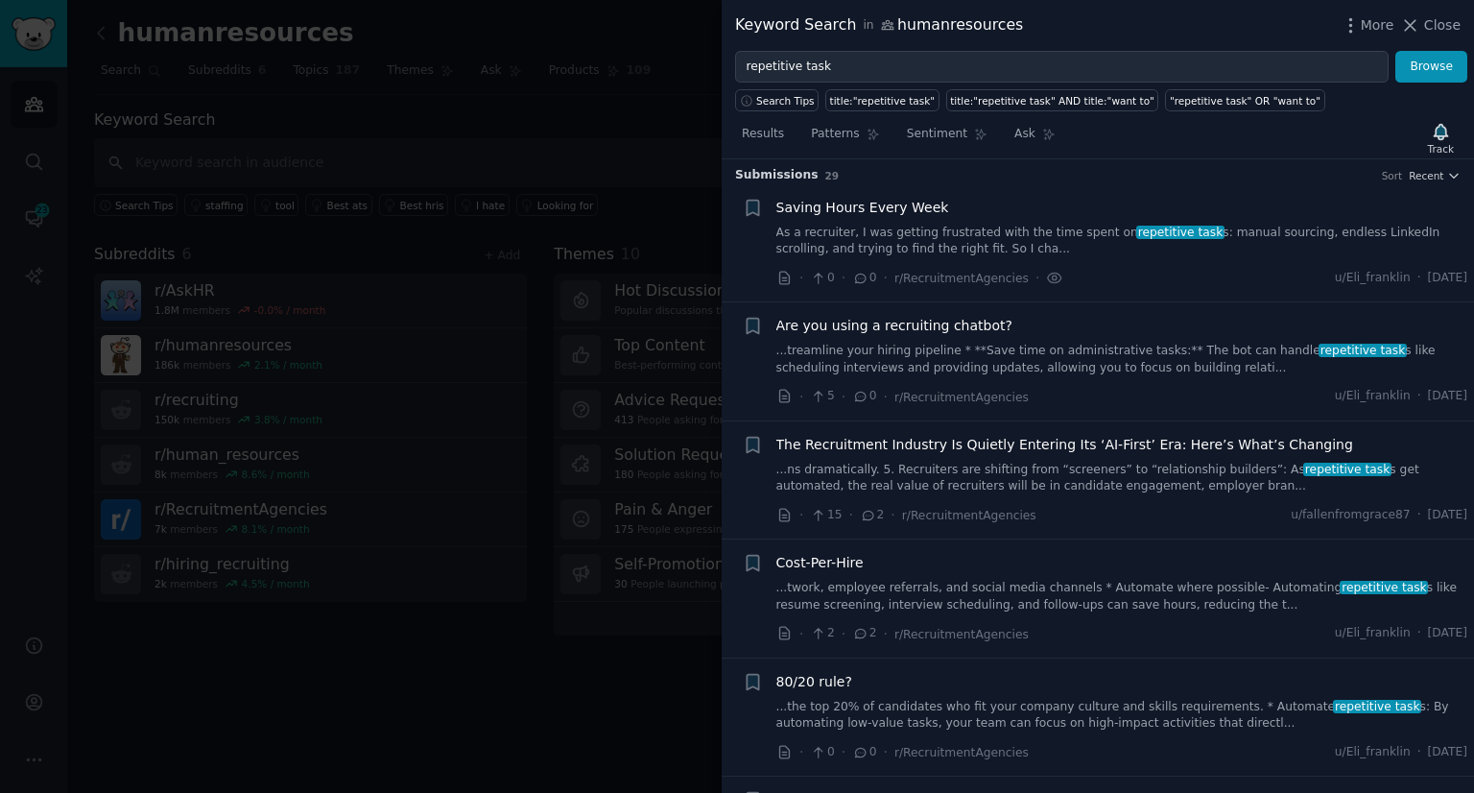
scroll to position [30, 0]
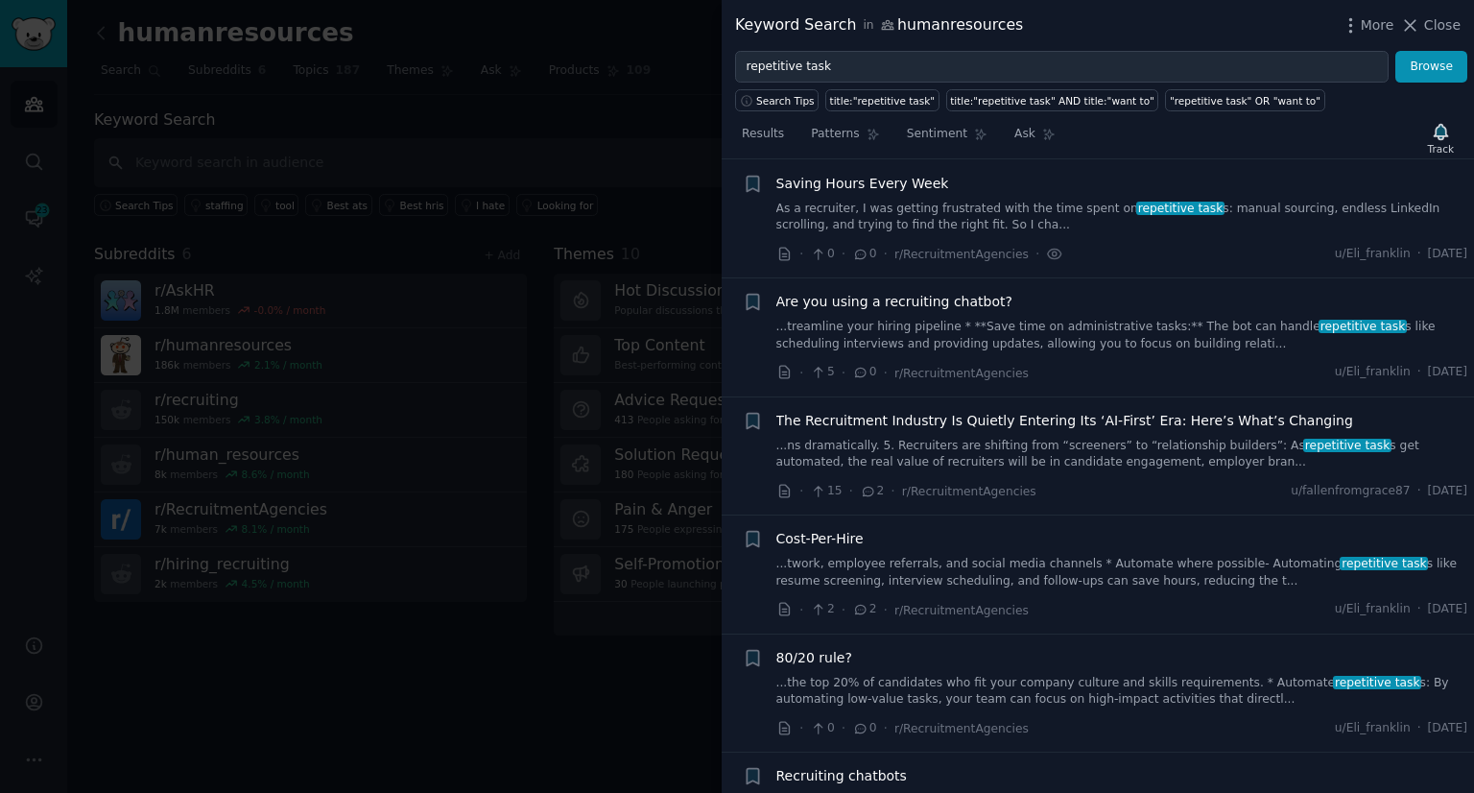
click at [868, 329] on link "...treamline your hiring pipeline * **Save time on administrative tasks:** The …" at bounding box center [1122, 336] width 692 height 34
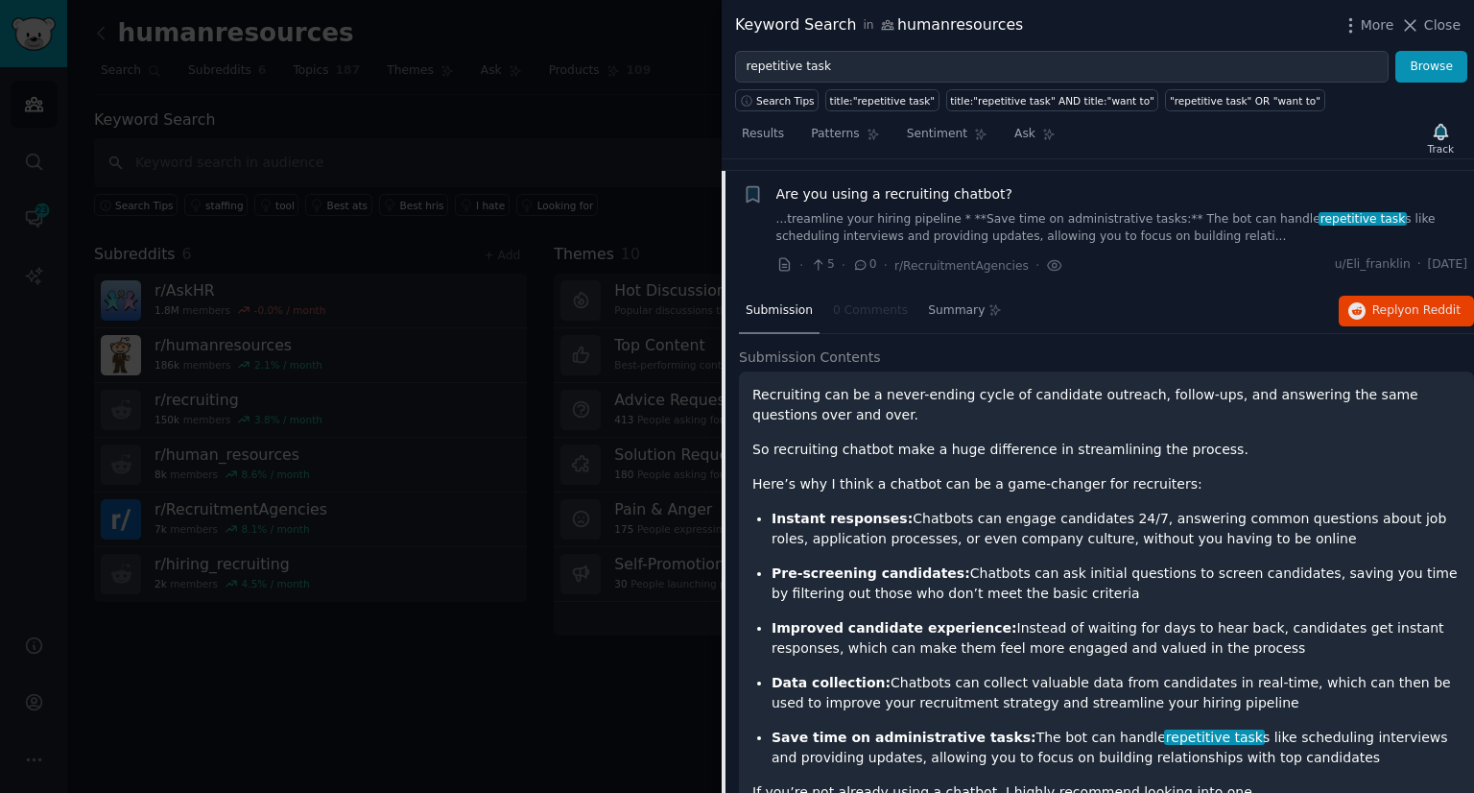
scroll to position [149, 0]
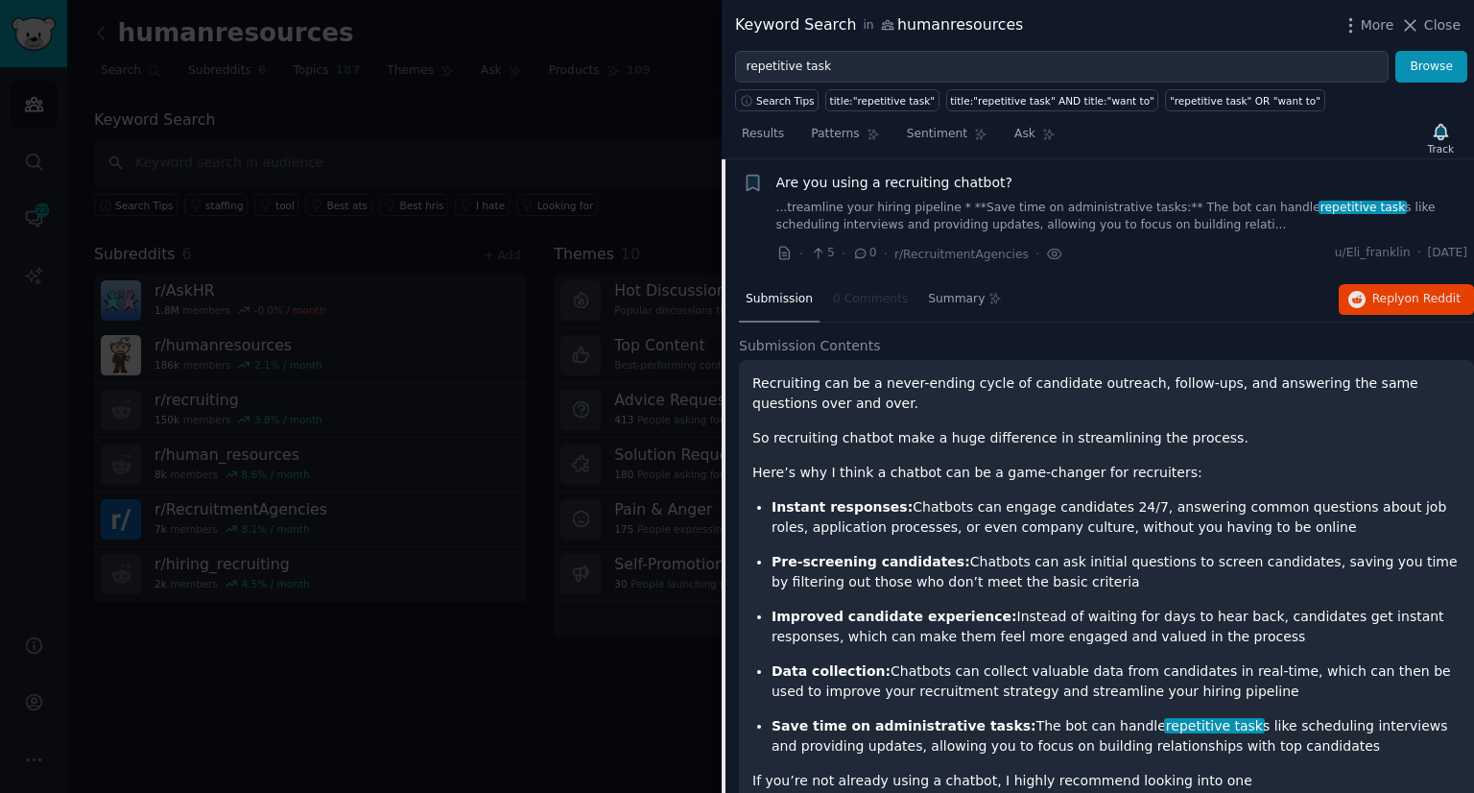
click at [860, 181] on span "Are you using a recruiting chatbot?" at bounding box center [894, 183] width 236 height 20
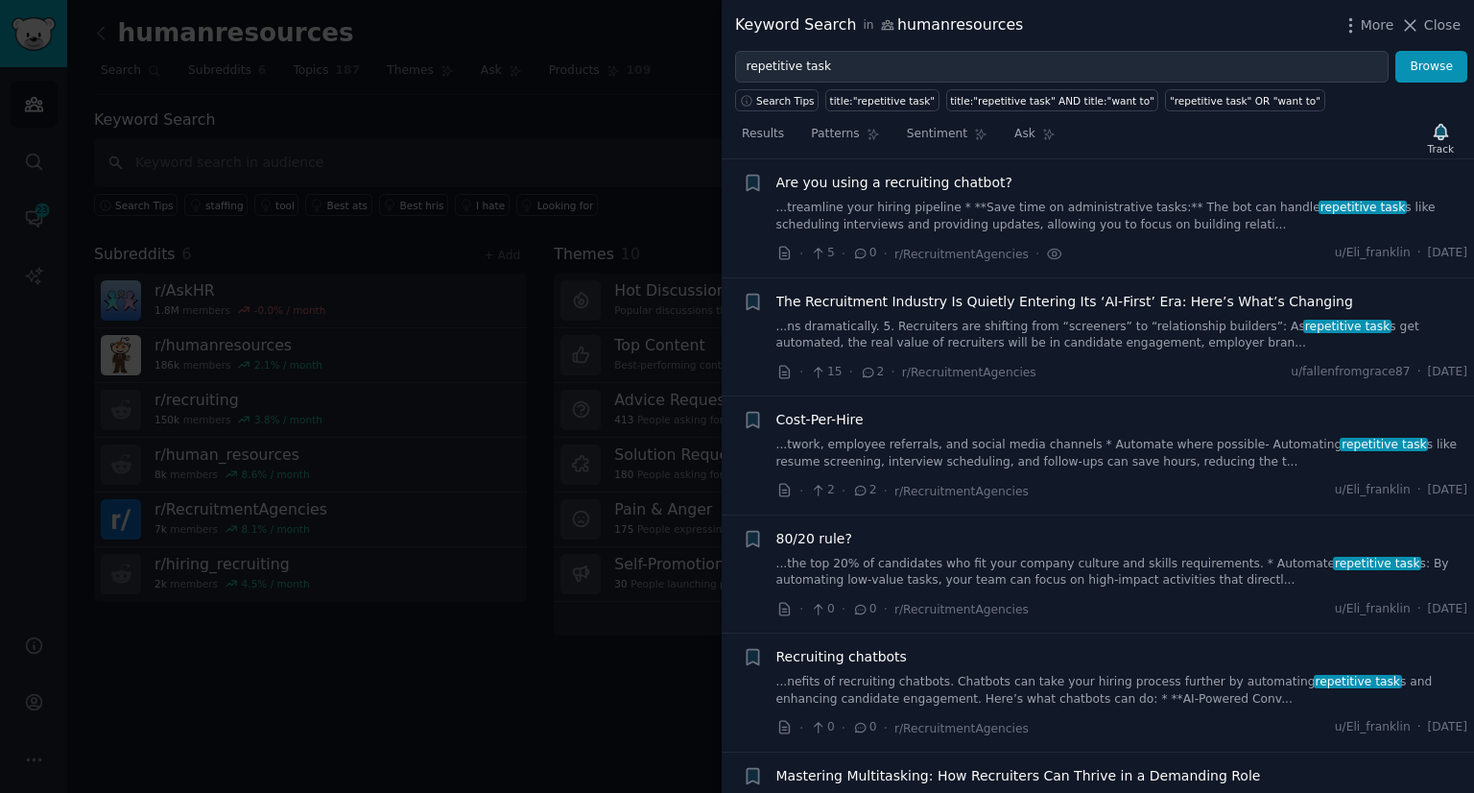
click at [875, 313] on div "The Recruitment Industry Is Quietly Entering Its ‘AI-First’ Era: Here’s What’s …" at bounding box center [1122, 322] width 692 height 60
click at [882, 322] on link "...ns dramatically. 5. Recruiters are shifting from “screeners” to “relationshi…" at bounding box center [1122, 336] width 692 height 34
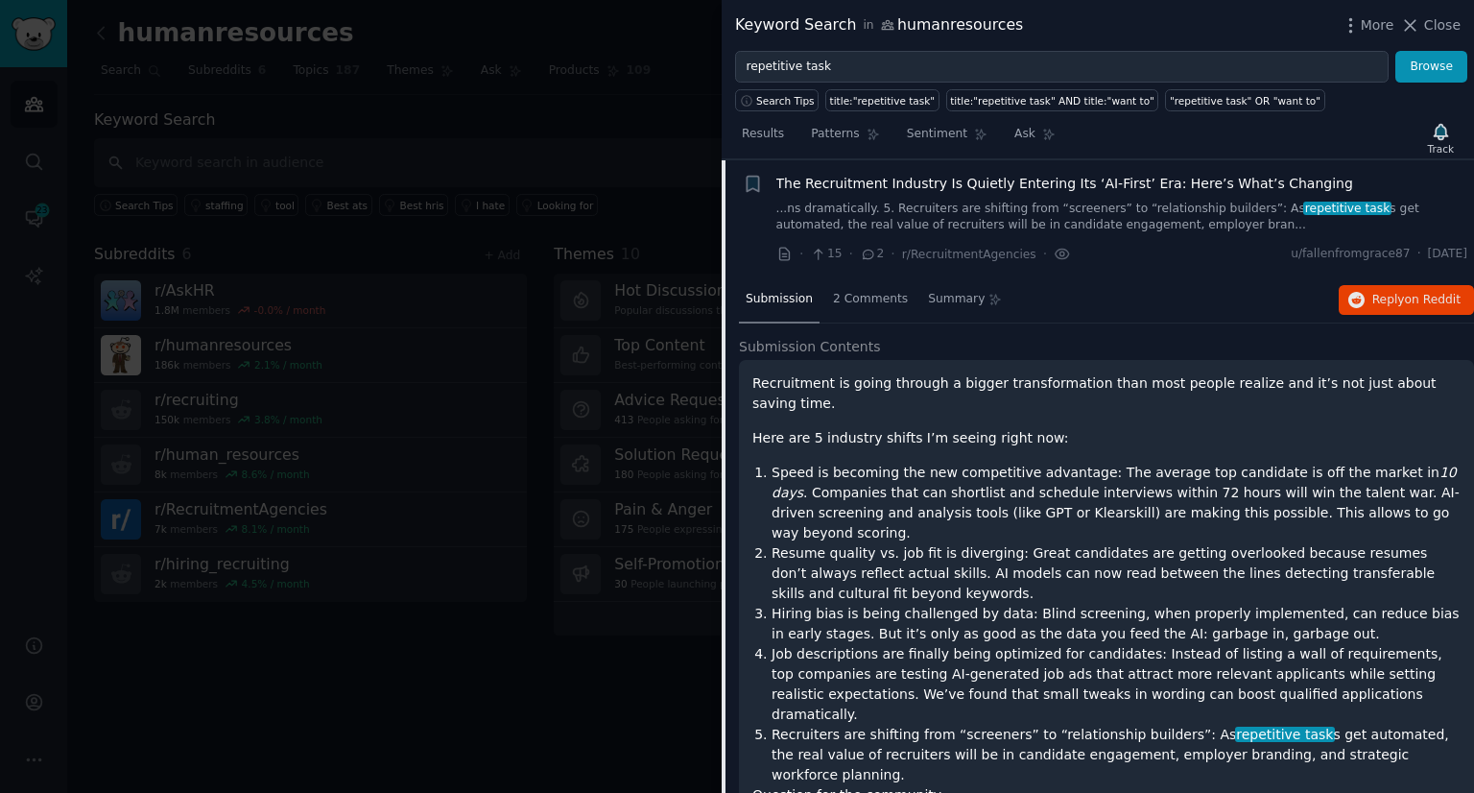
scroll to position [286, 0]
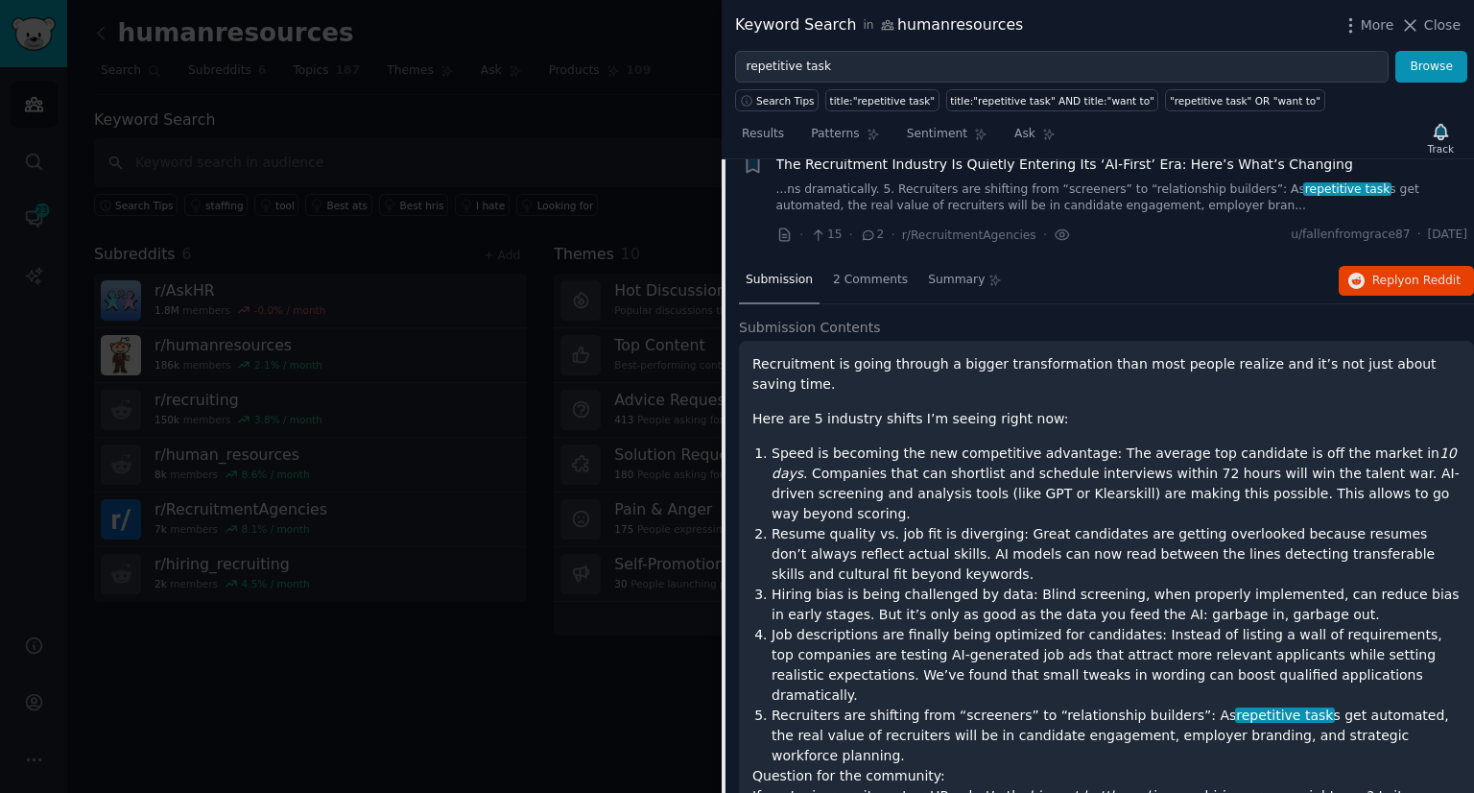
click at [880, 174] on div "The Recruitment Industry Is Quietly Entering Its ‘AI-First’ Era: Here’s What’s …" at bounding box center [1122, 185] width 692 height 60
click at [969, 206] on link "...ns dramatically. 5. Recruiters are shifting from “screeners” to “relationshi…" at bounding box center [1122, 198] width 692 height 34
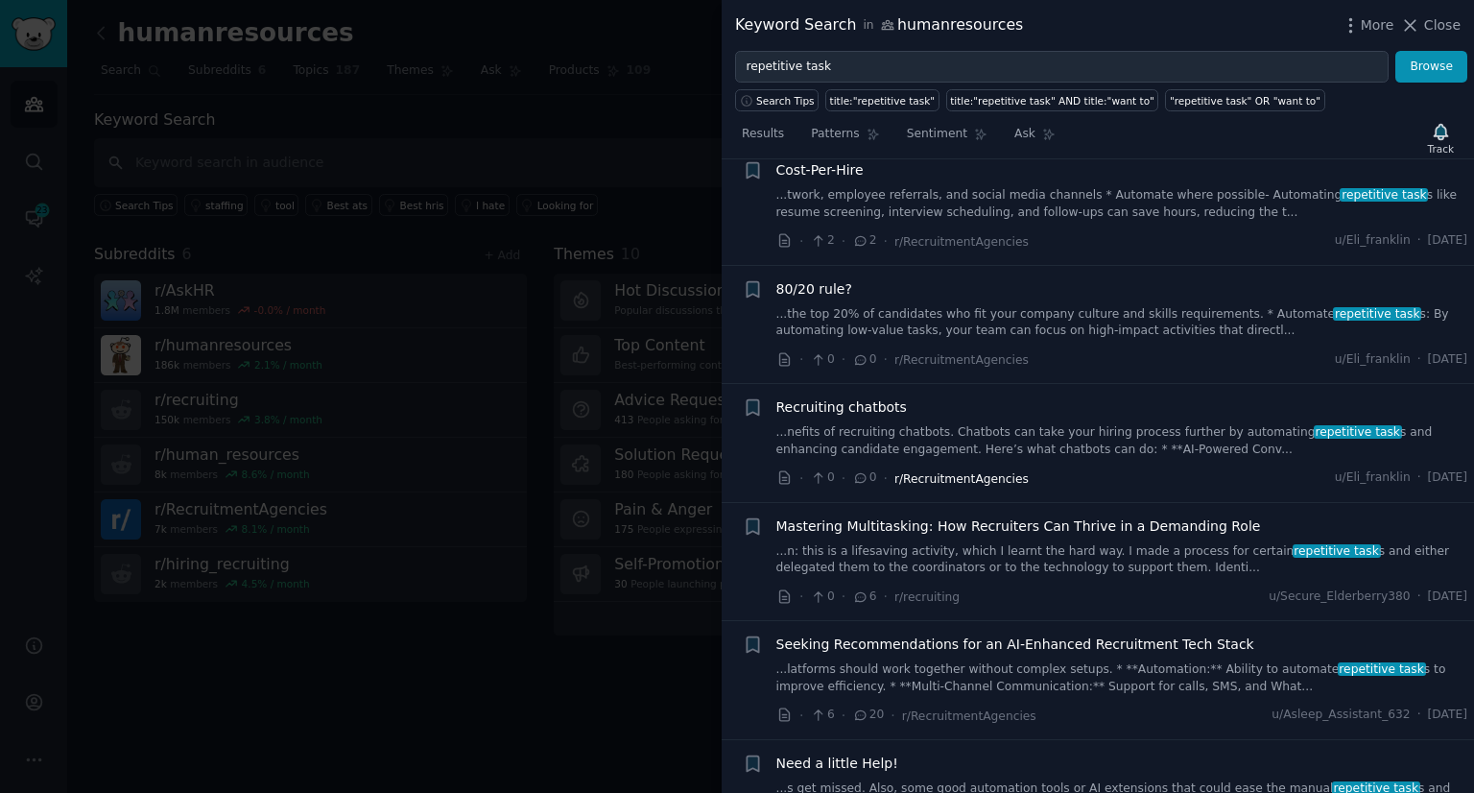
scroll to position [415, 0]
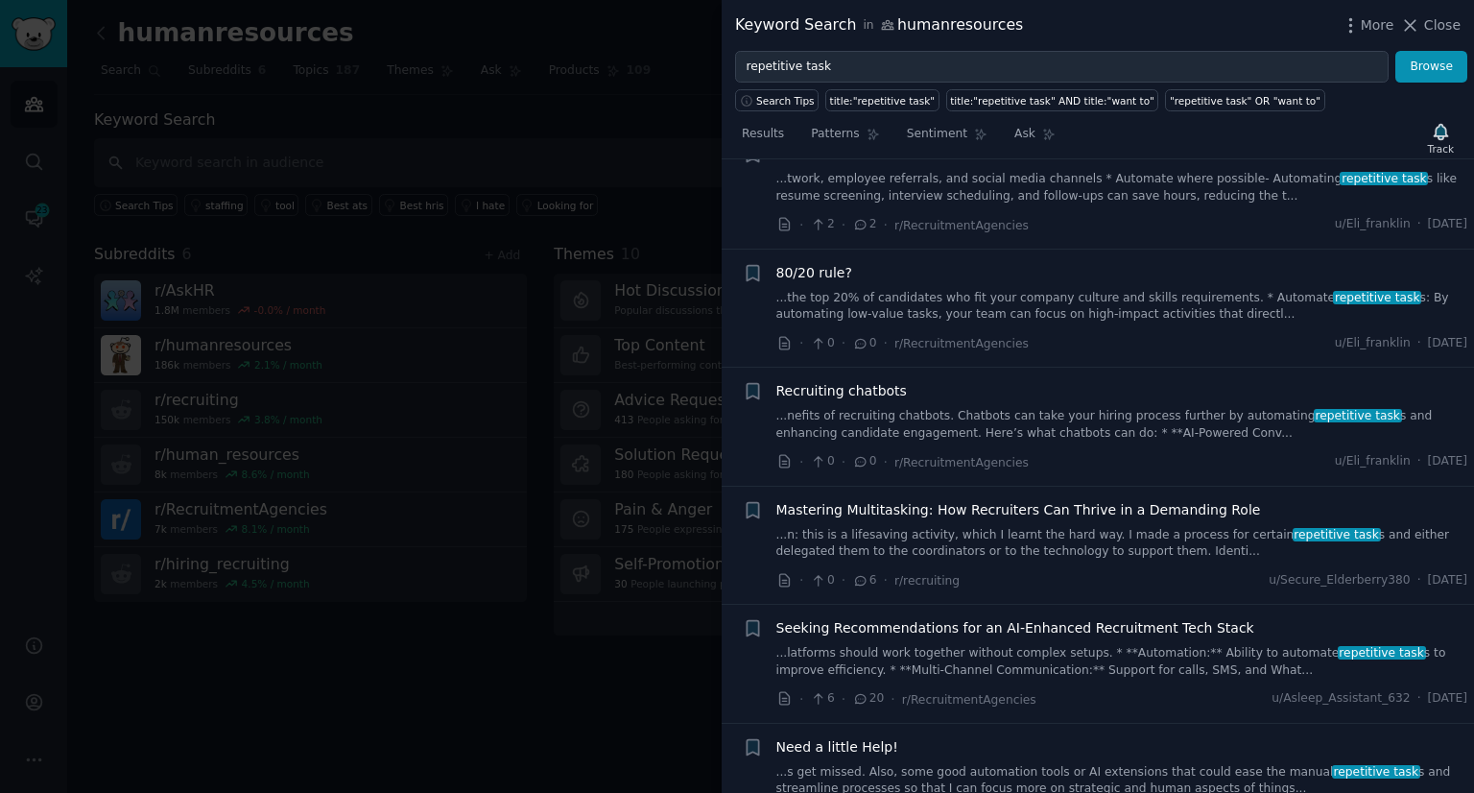
click at [936, 545] on link "...n: this is a lifesaving activity, which I learnt the hard way. I made a proc…" at bounding box center [1122, 544] width 692 height 34
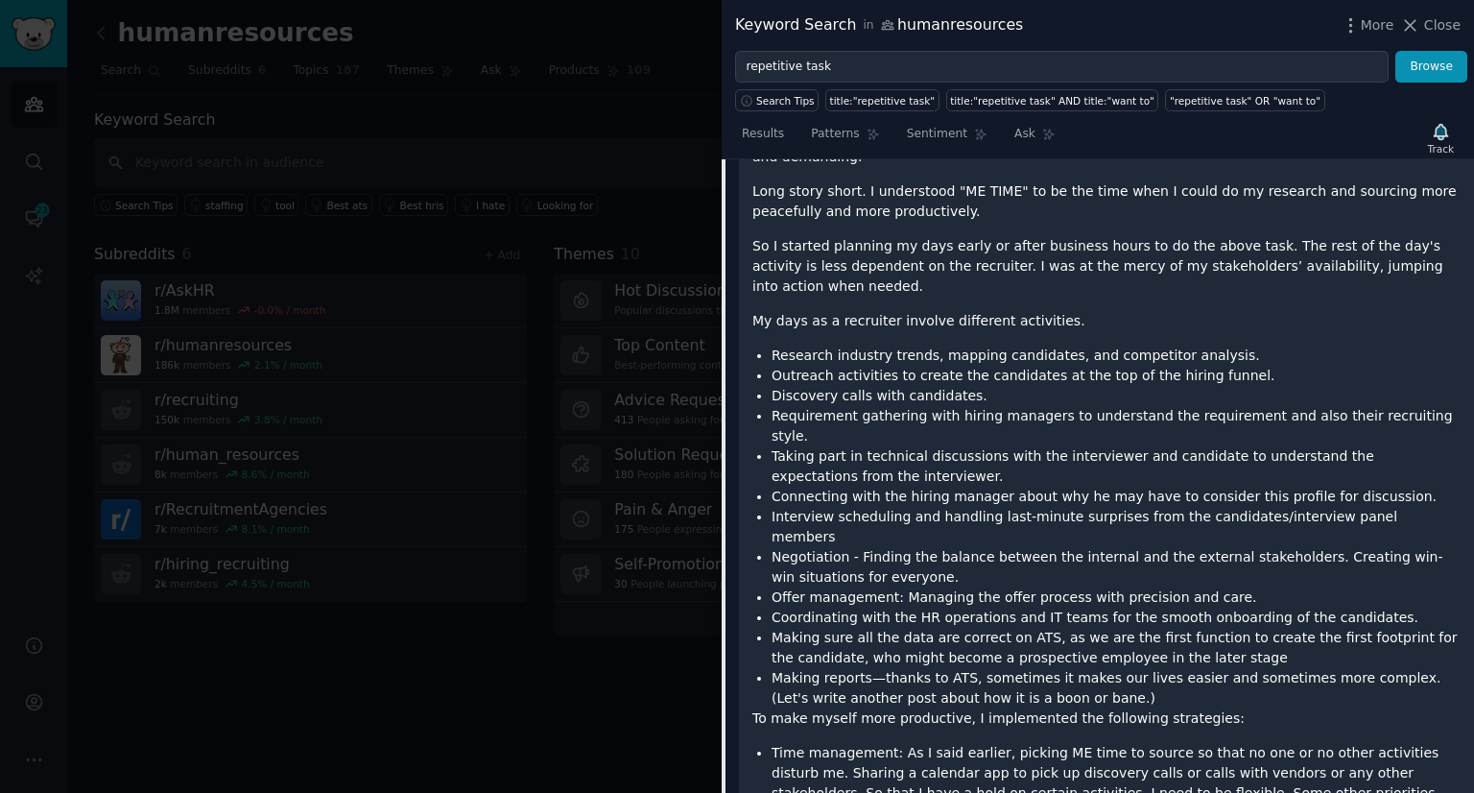
scroll to position [656, 0]
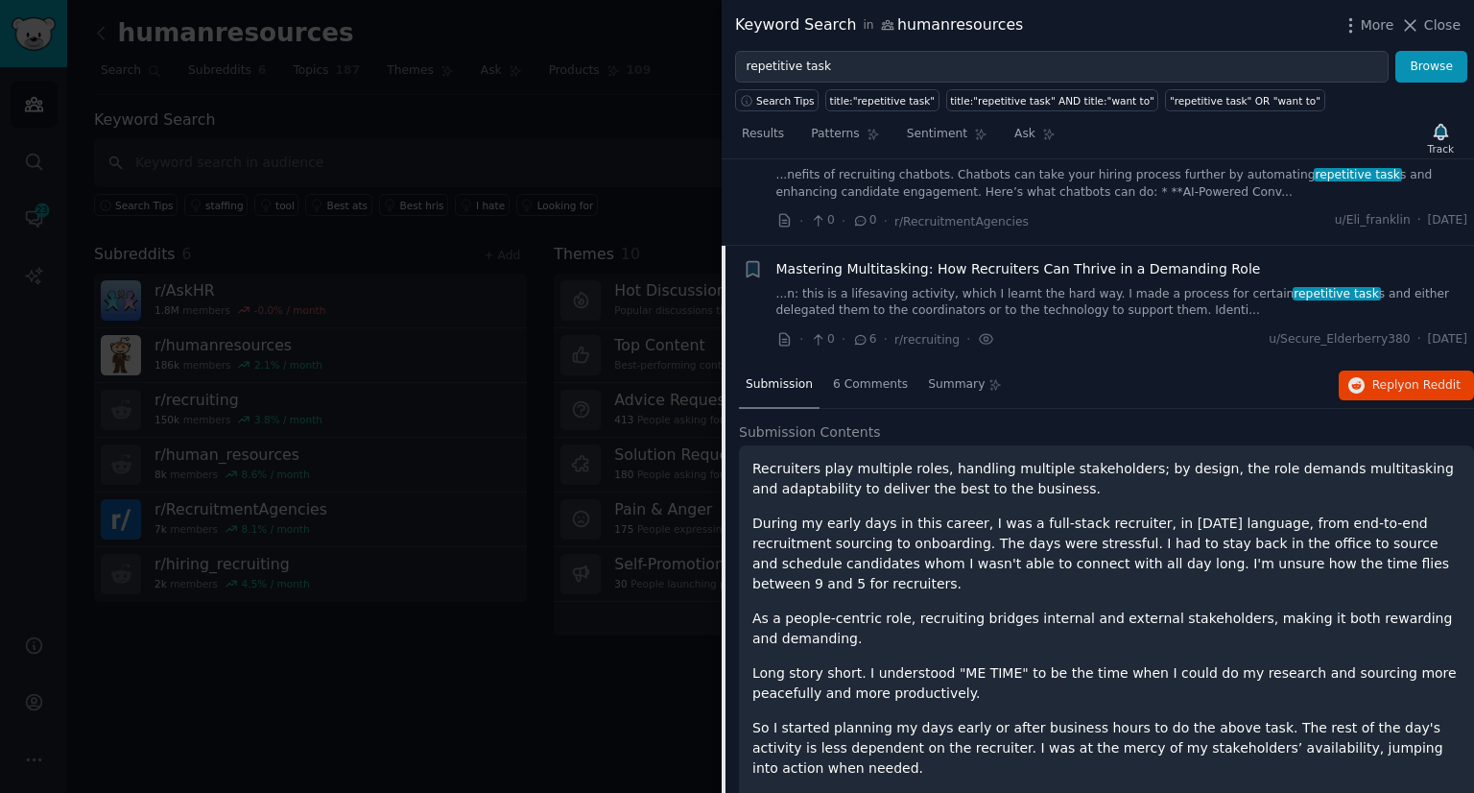
click at [1004, 309] on link "...n: this is a lifesaving activity, which I learnt the hard way. I made a proc…" at bounding box center [1122, 303] width 692 height 34
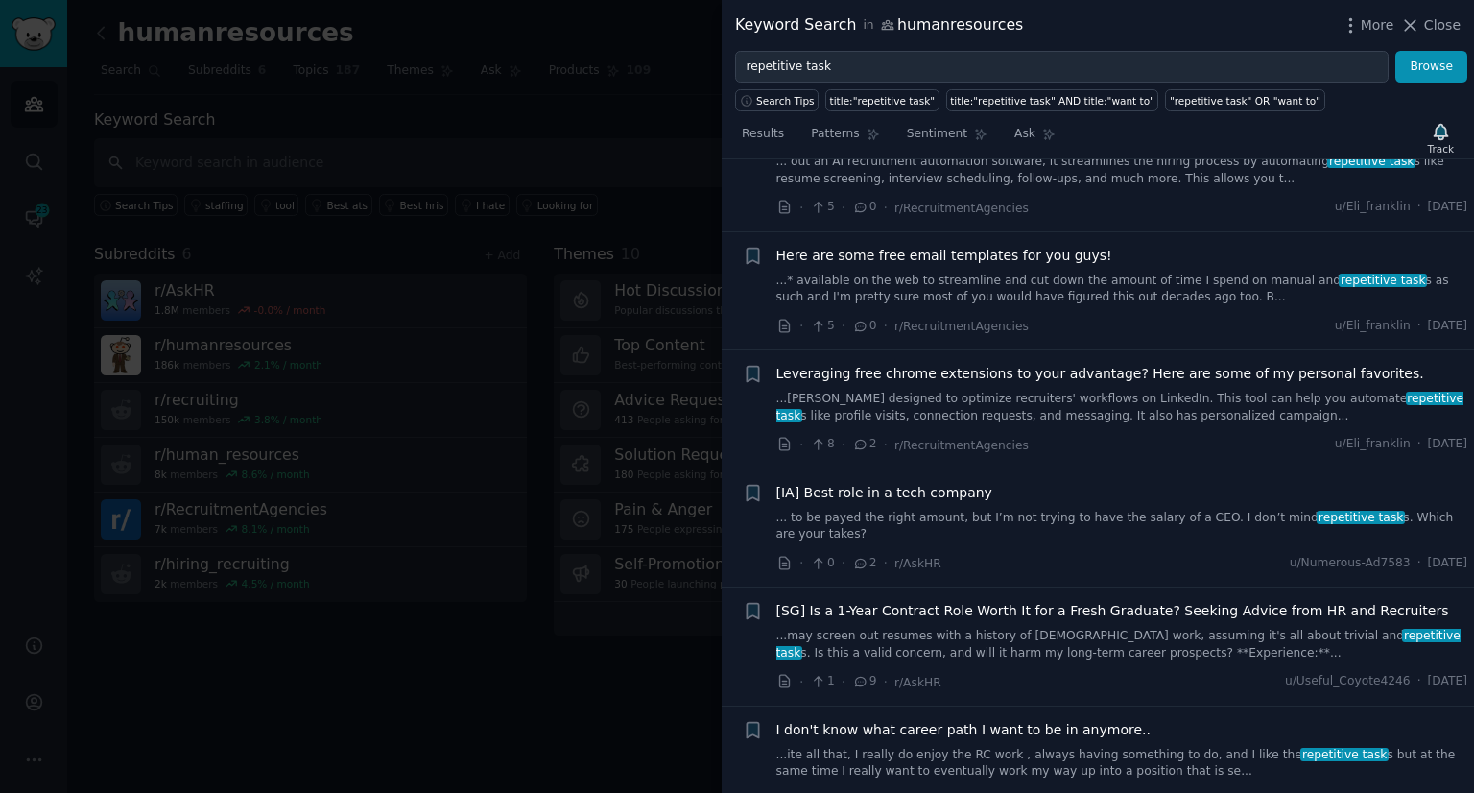
scroll to position [1158, 0]
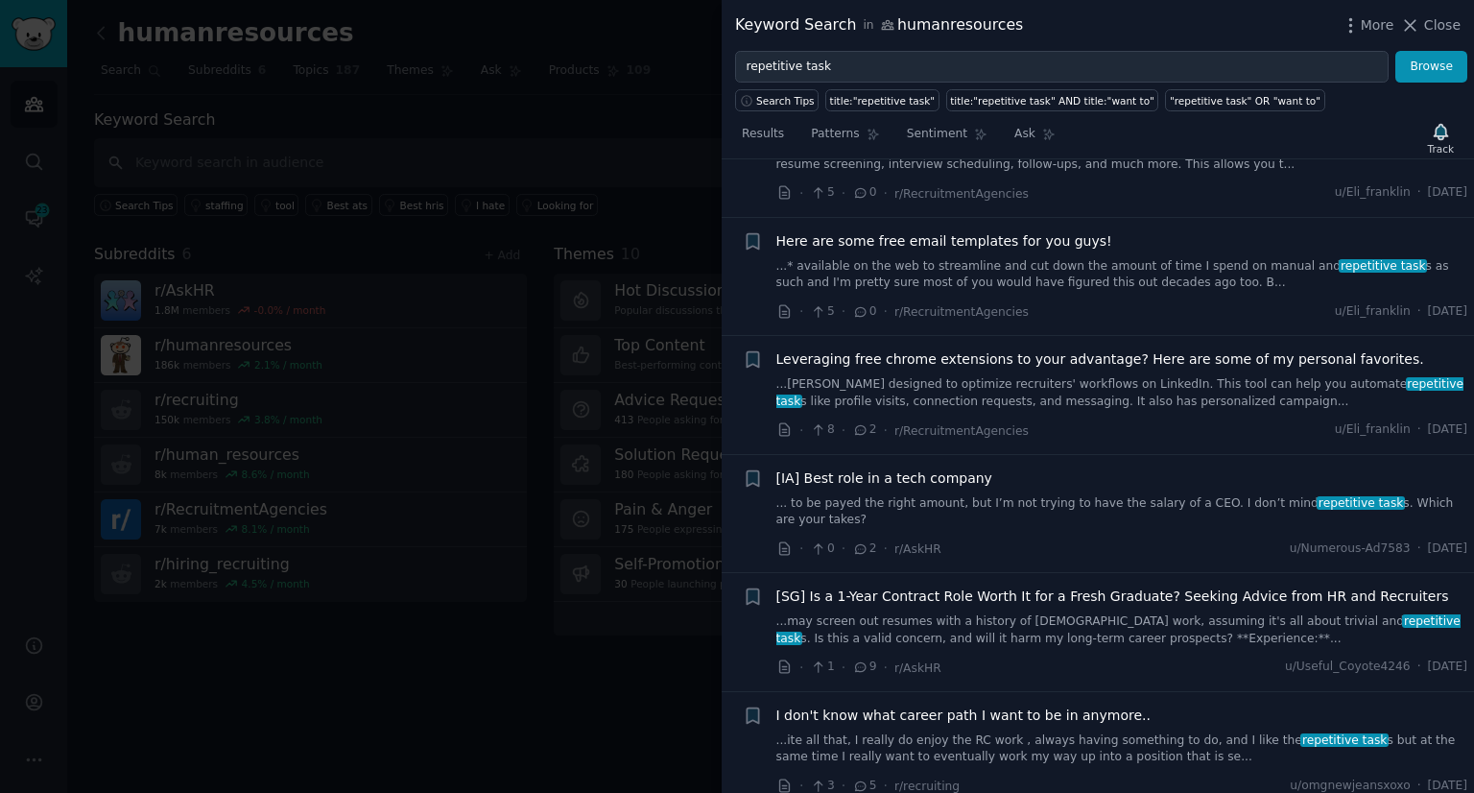
click at [885, 512] on div "[IA] Best role in a tech company ... to be payed the right amount, but I’m not …" at bounding box center [1122, 513] width 692 height 91
click at [873, 508] on link "... to be payed the right amount, but I’m not trying to have the salary of a CE…" at bounding box center [1122, 512] width 692 height 34
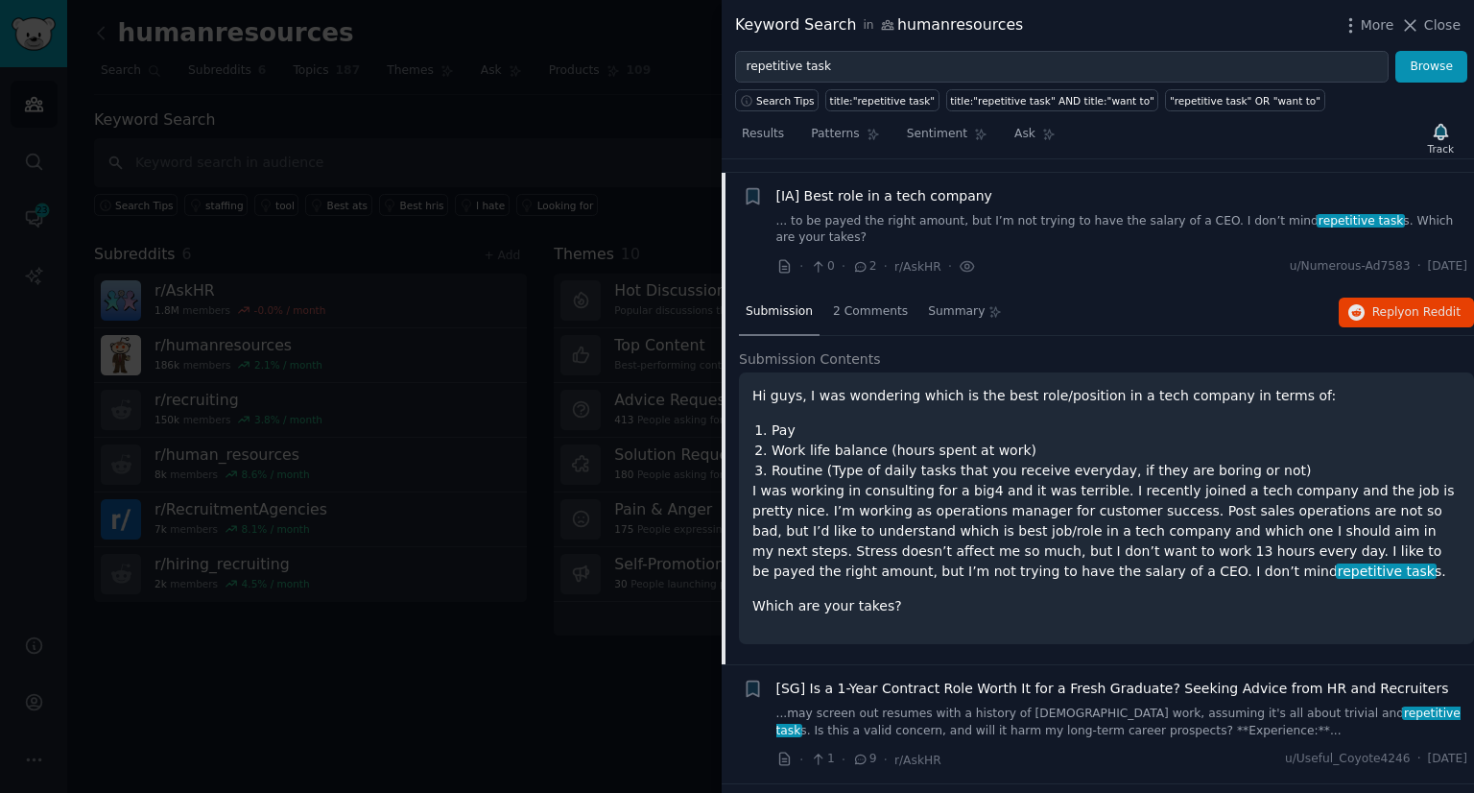
scroll to position [1450, 0]
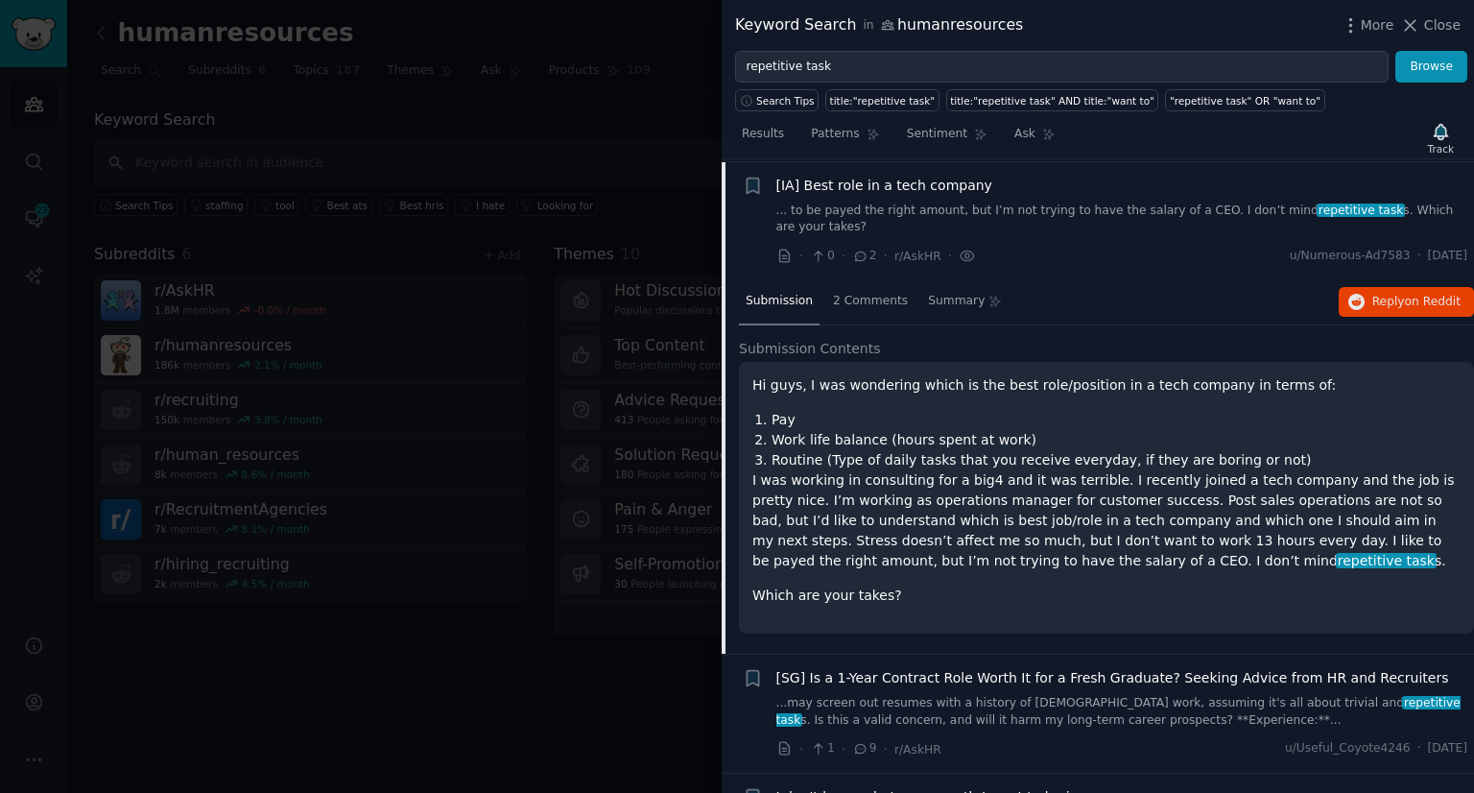
click at [1038, 185] on div "[IA] Best role in a tech company" at bounding box center [1122, 186] width 692 height 20
click at [1019, 193] on div "[IA] Best role in a tech company ... to be payed the right amount, but I’m not …" at bounding box center [1122, 206] width 692 height 60
click at [910, 183] on span "[IA] Best role in a tech company" at bounding box center [884, 186] width 216 height 20
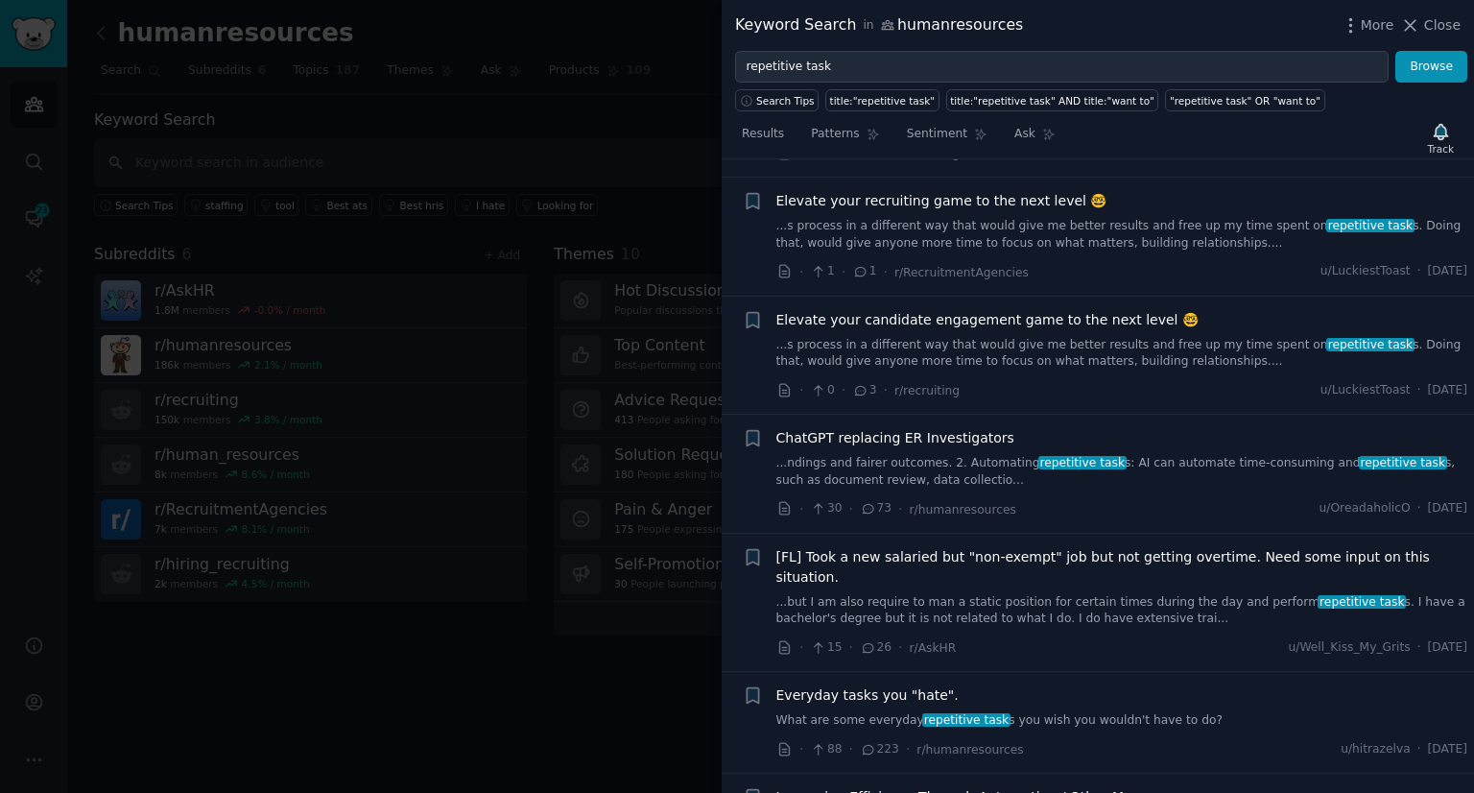
scroll to position [1802, 0]
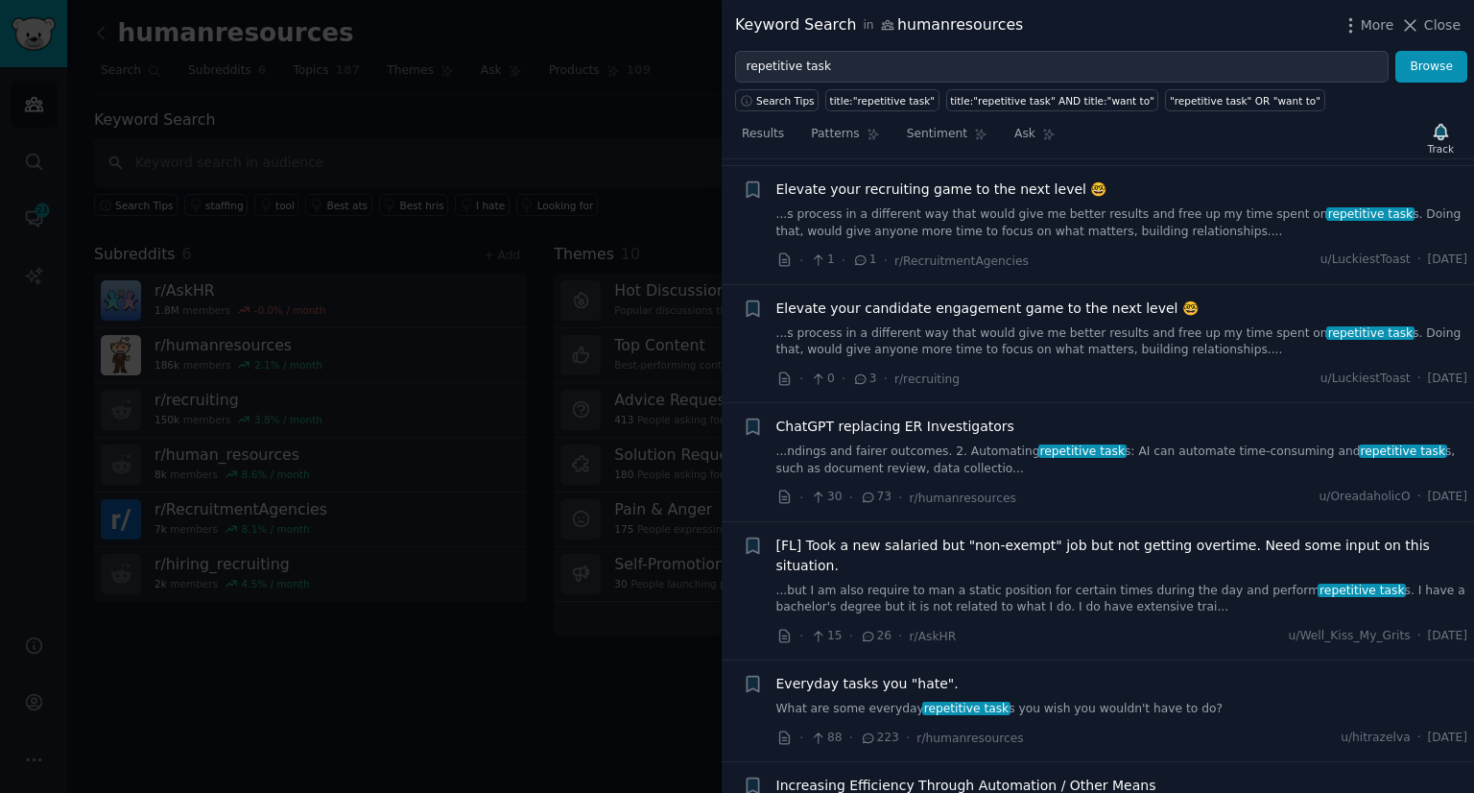
click at [975, 702] on span "repetitive task" at bounding box center [966, 708] width 88 height 13
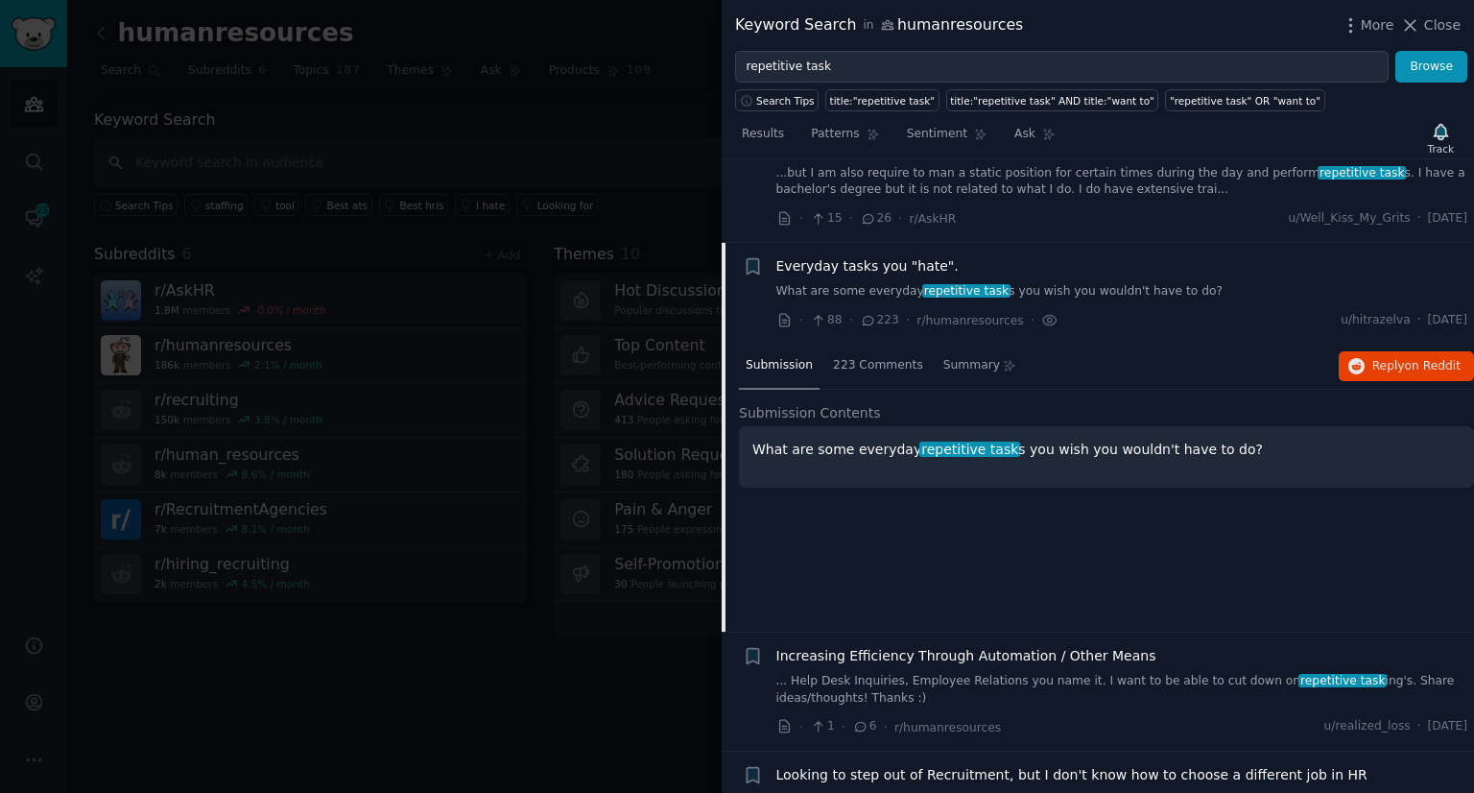
scroll to position [2261, 0]
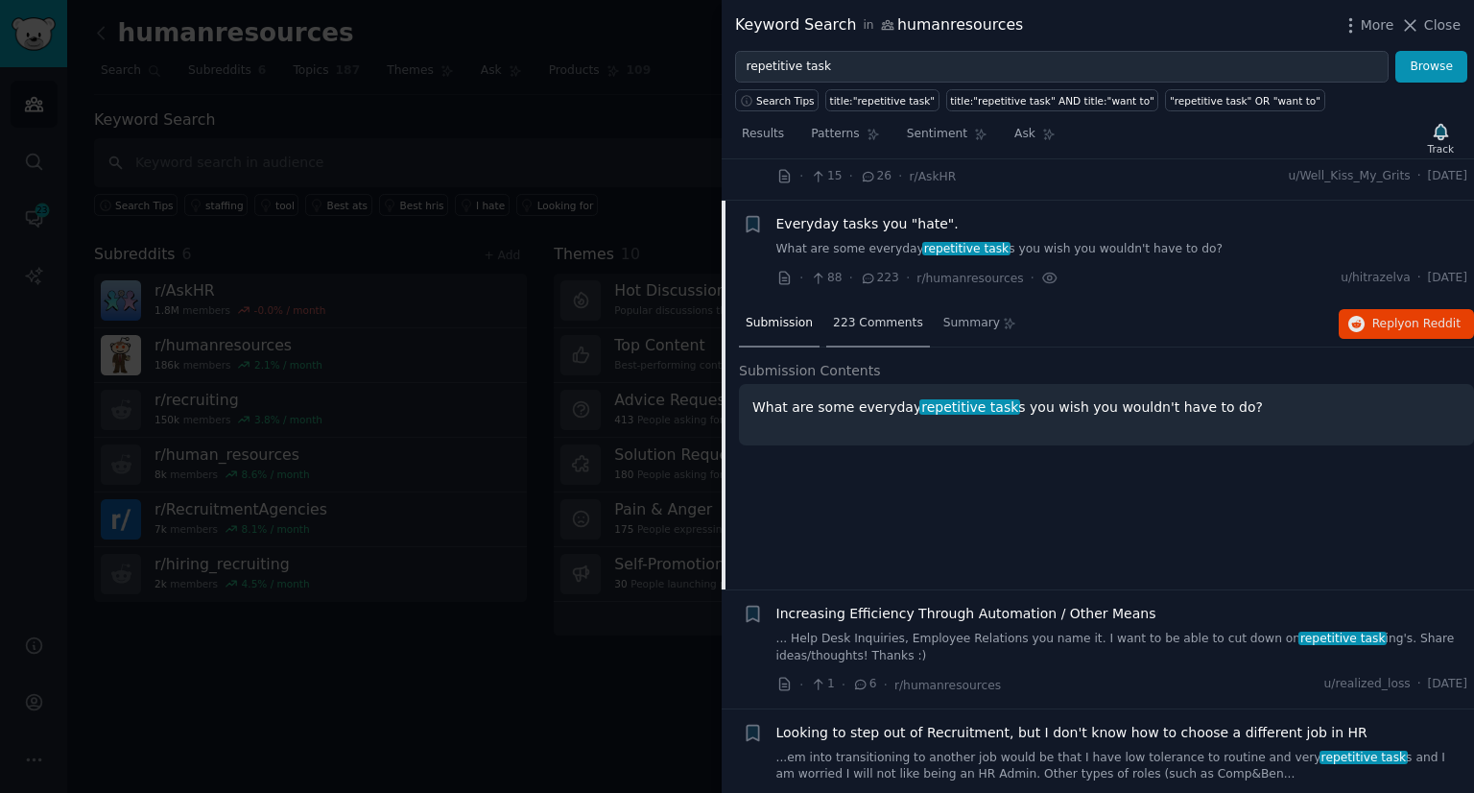
click at [873, 315] on span "223 Comments" at bounding box center [878, 323] width 90 height 17
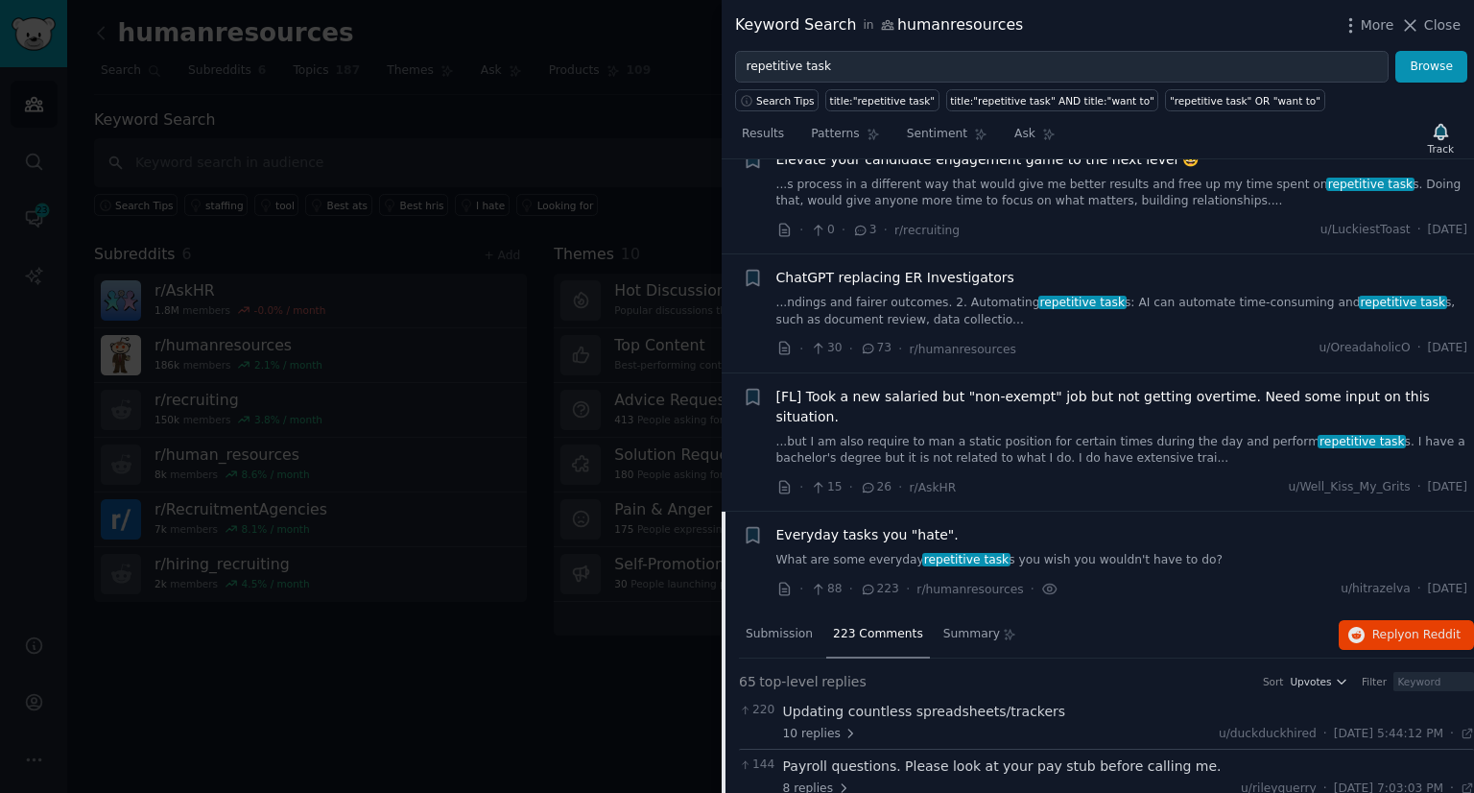
scroll to position [1950, 0]
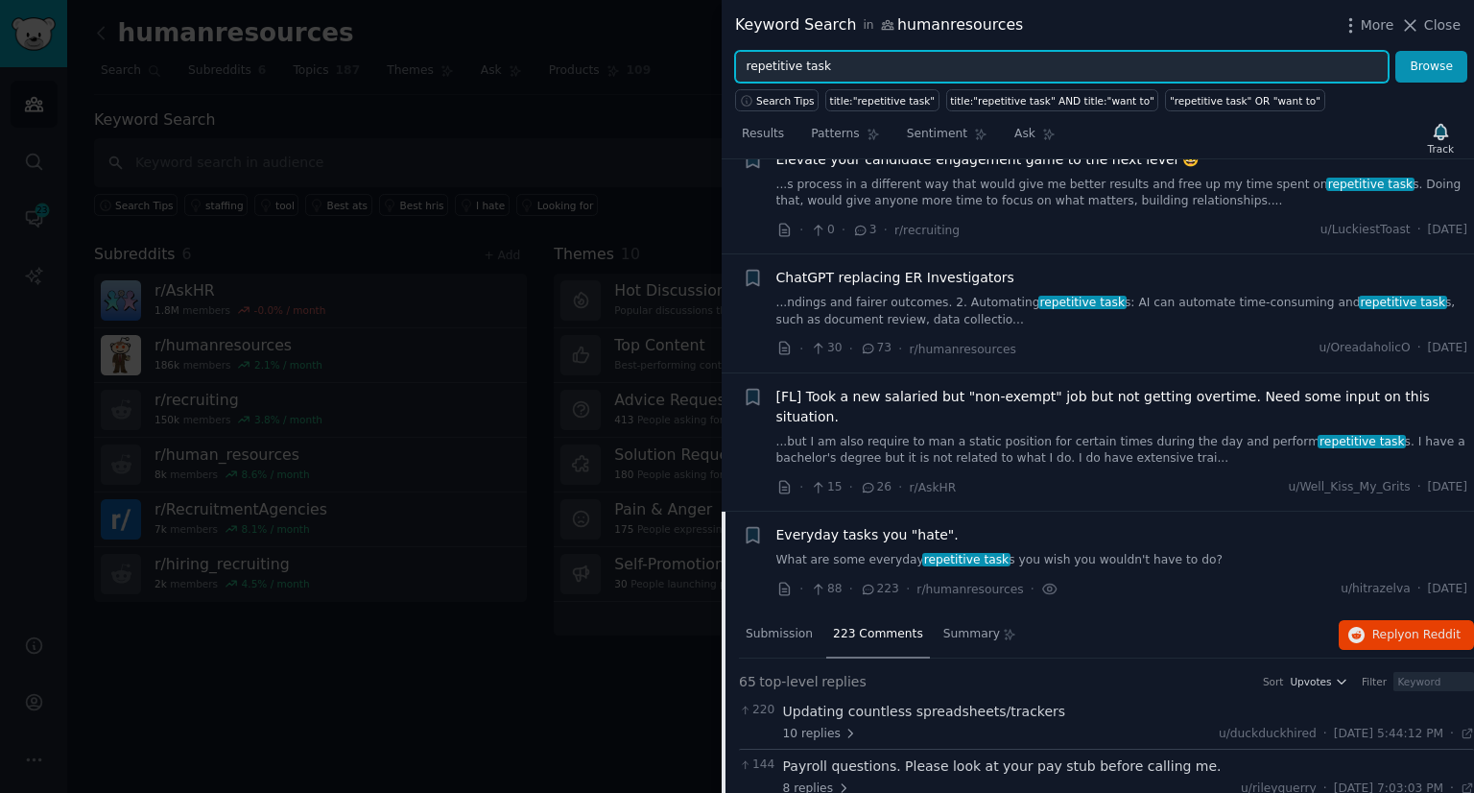
click at [863, 67] on input "repetitive task" at bounding box center [1062, 67] width 654 height 33
click at [1396, 51] on button "Browse" at bounding box center [1432, 67] width 72 height 33
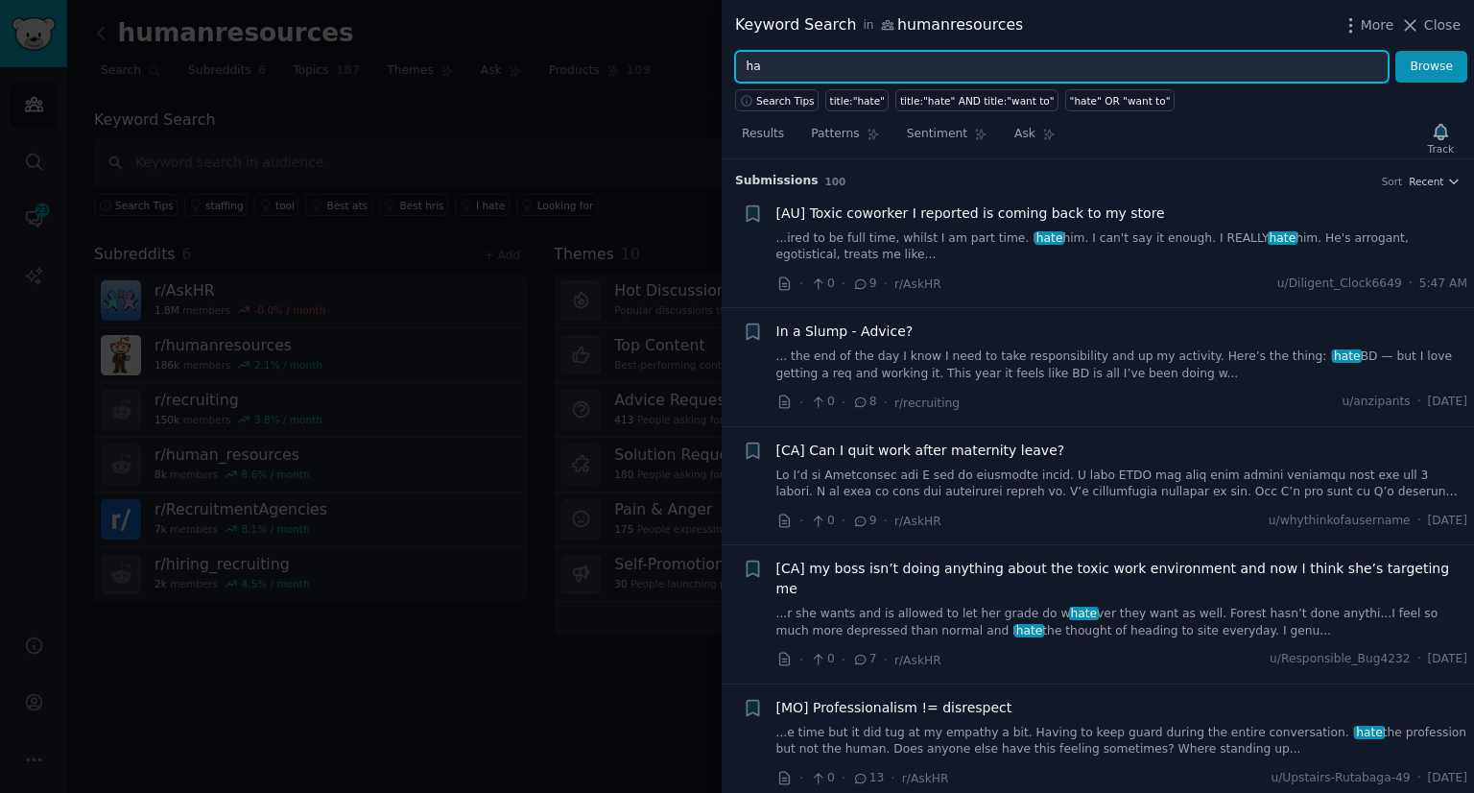
type input "h"
click at [865, 72] on input "ta" at bounding box center [1062, 67] width 654 height 33
type input "t"
click at [1396, 51] on button "Browse" at bounding box center [1432, 67] width 72 height 33
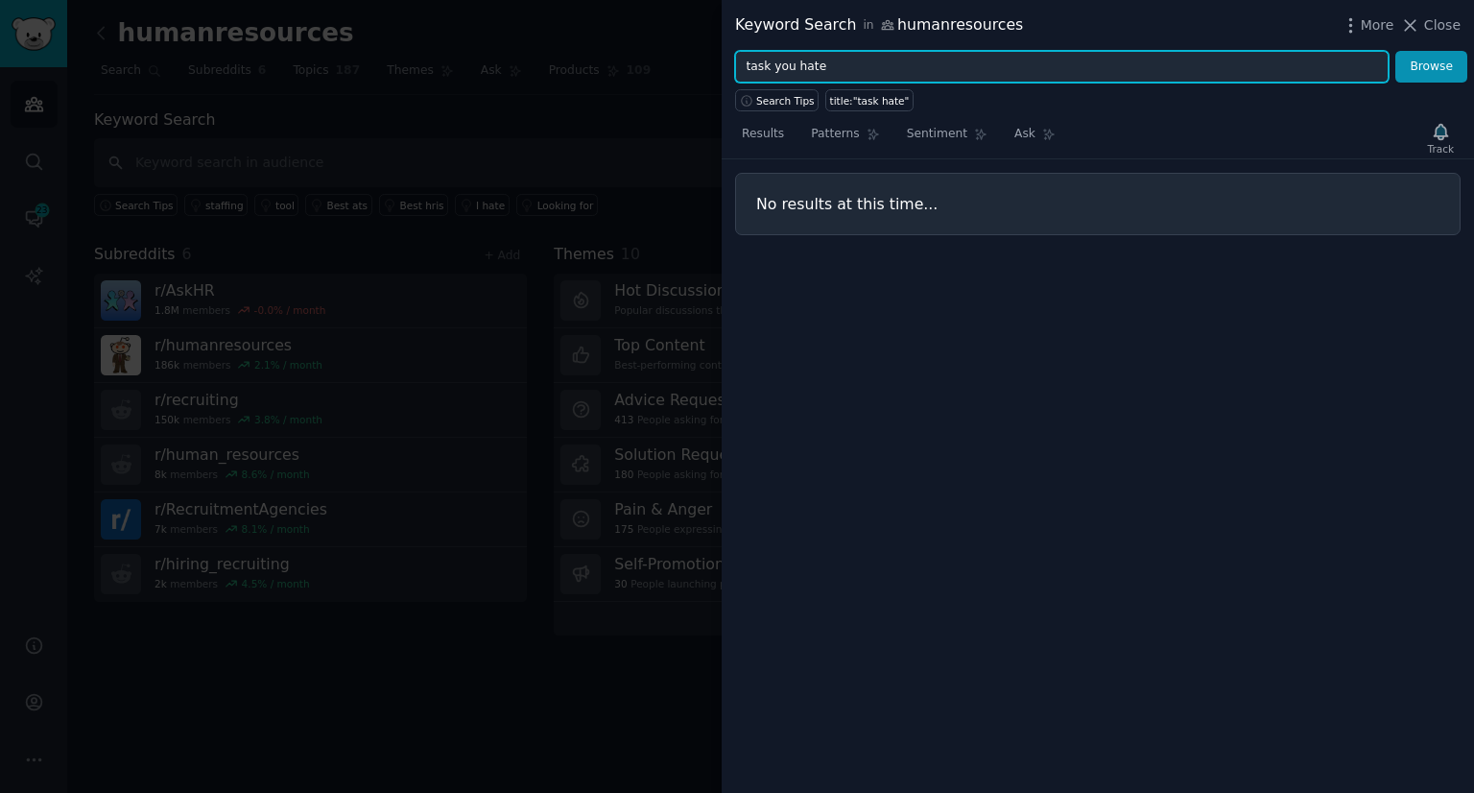
click at [1396, 51] on button "Browse" at bounding box center [1432, 67] width 72 height 33
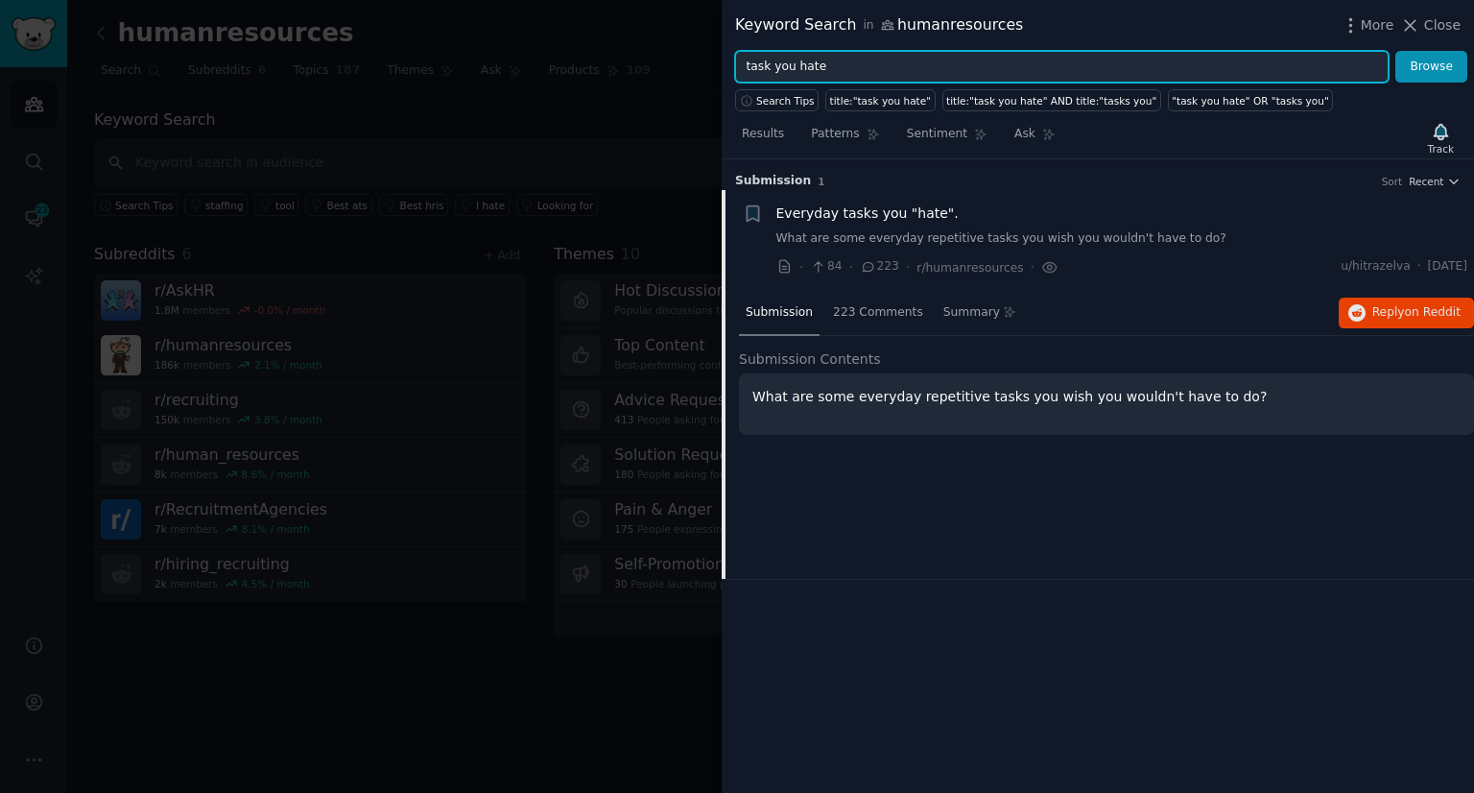
drag, startPoint x: 854, startPoint y: 69, endPoint x: 635, endPoint y: 51, distance: 219.6
click at [635, 51] on div "Keyword Search in humanresources More Close task you hate Browse Search Tips ti…" at bounding box center [737, 396] width 1474 height 793
type input "Everyday task"
click at [1396, 51] on button "Browse" at bounding box center [1432, 67] width 72 height 33
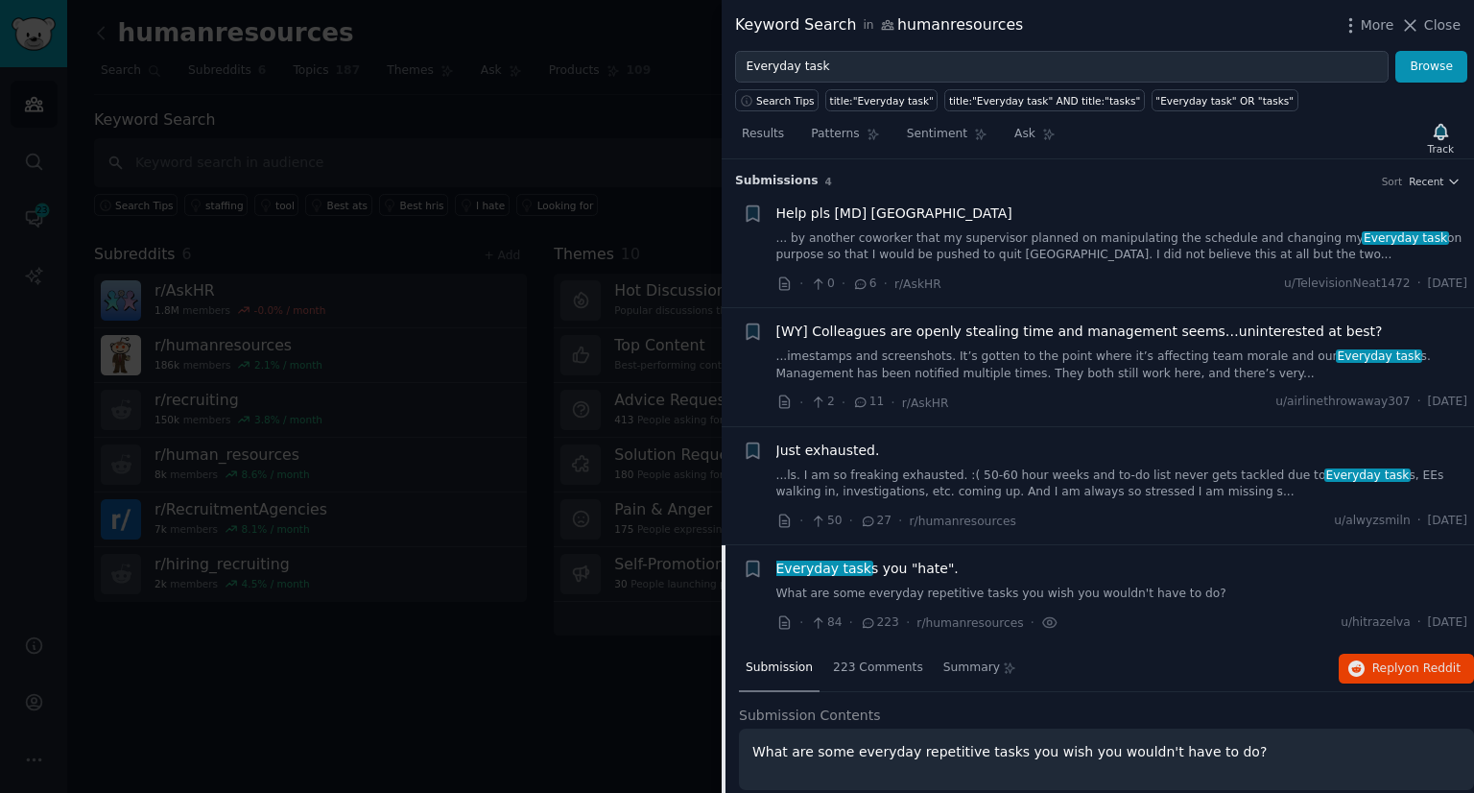
click at [913, 479] on link "...ls. I am so freaking exhausted. :( 50-60 hour weeks and to-do list never get…" at bounding box center [1122, 484] width 692 height 34
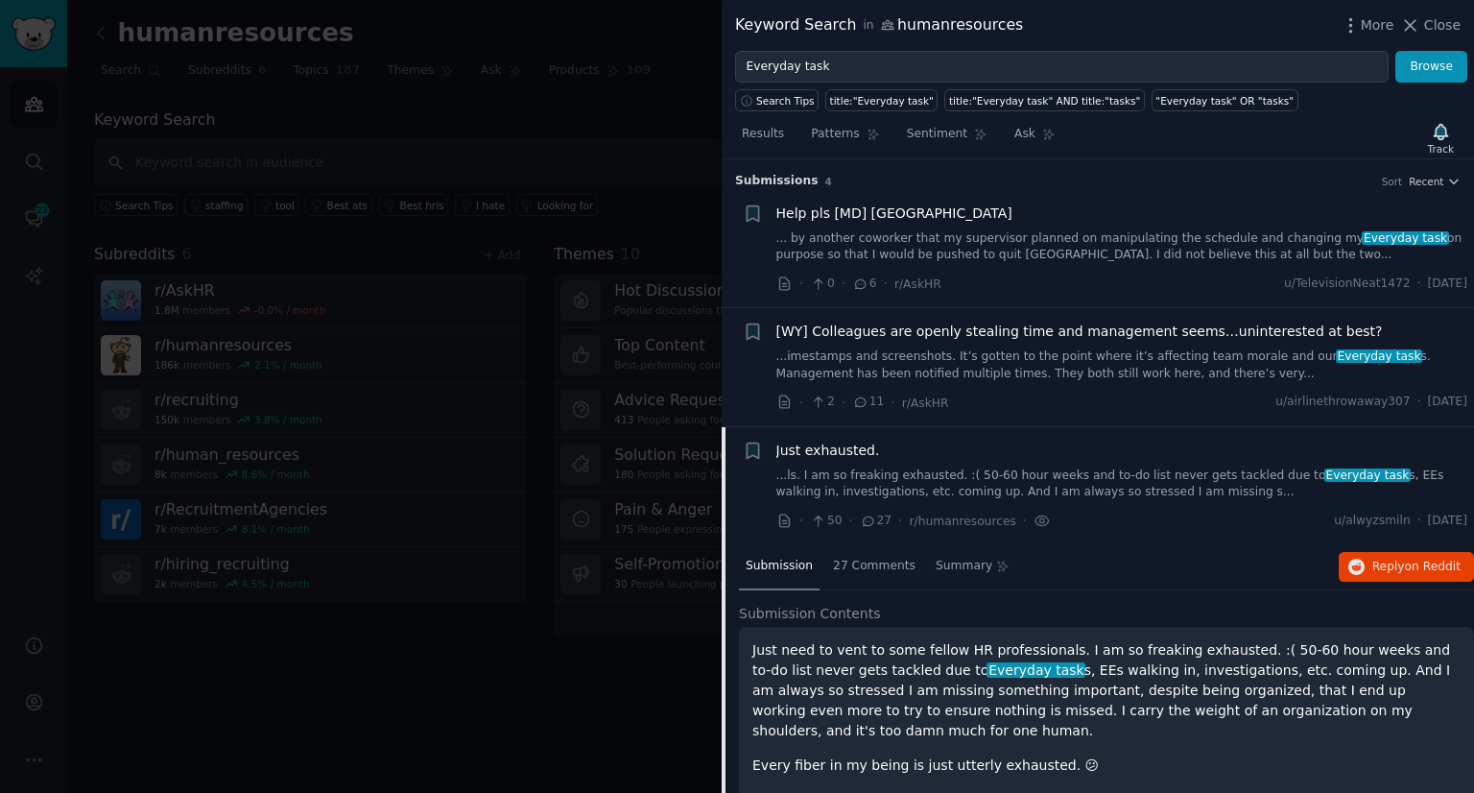
scroll to position [140, 0]
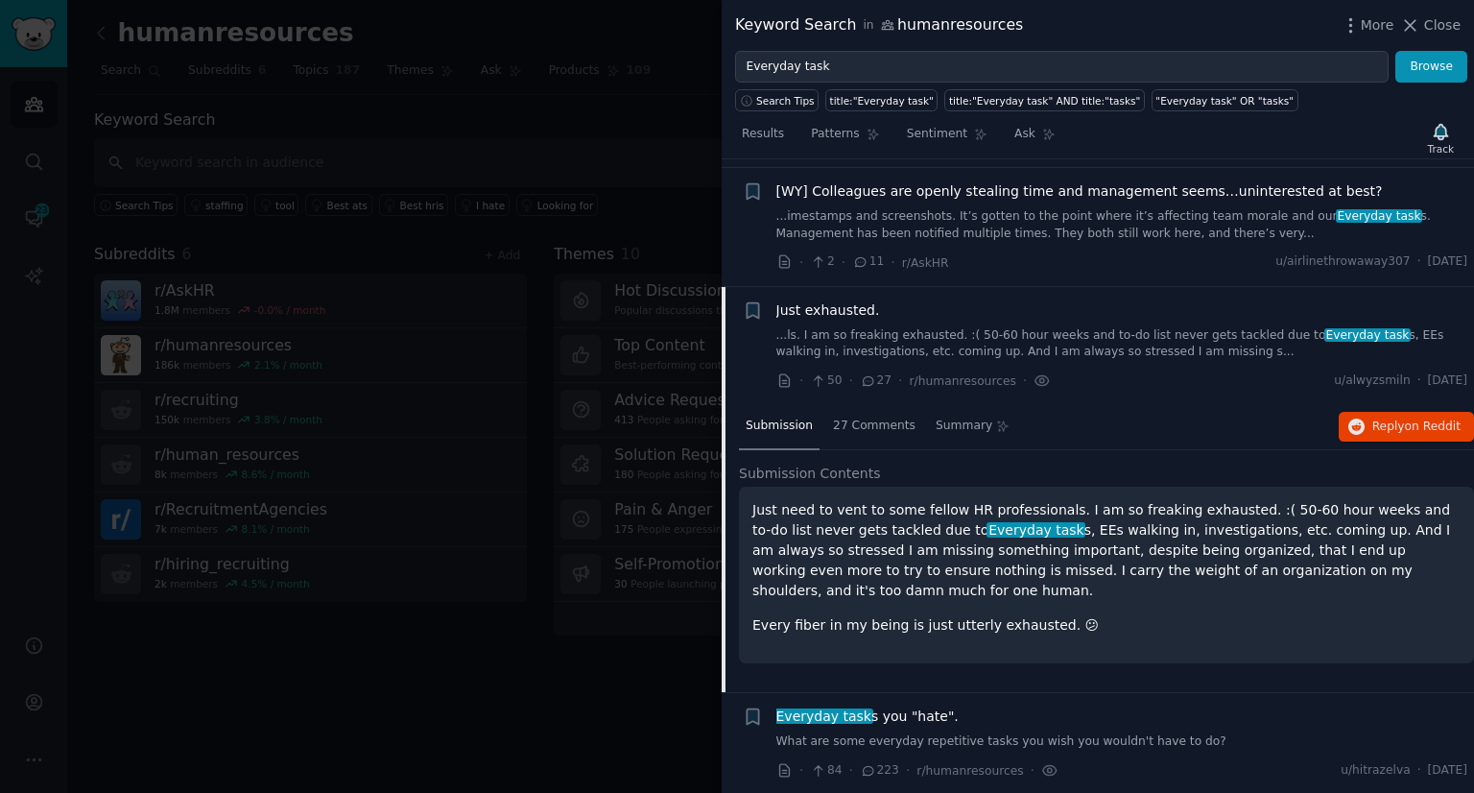
click at [940, 339] on link "...ls. I am so freaking exhausted. :( 50-60 hour weeks and to-do list never get…" at bounding box center [1122, 344] width 692 height 34
